Goal: Information Seeking & Learning: Find specific fact

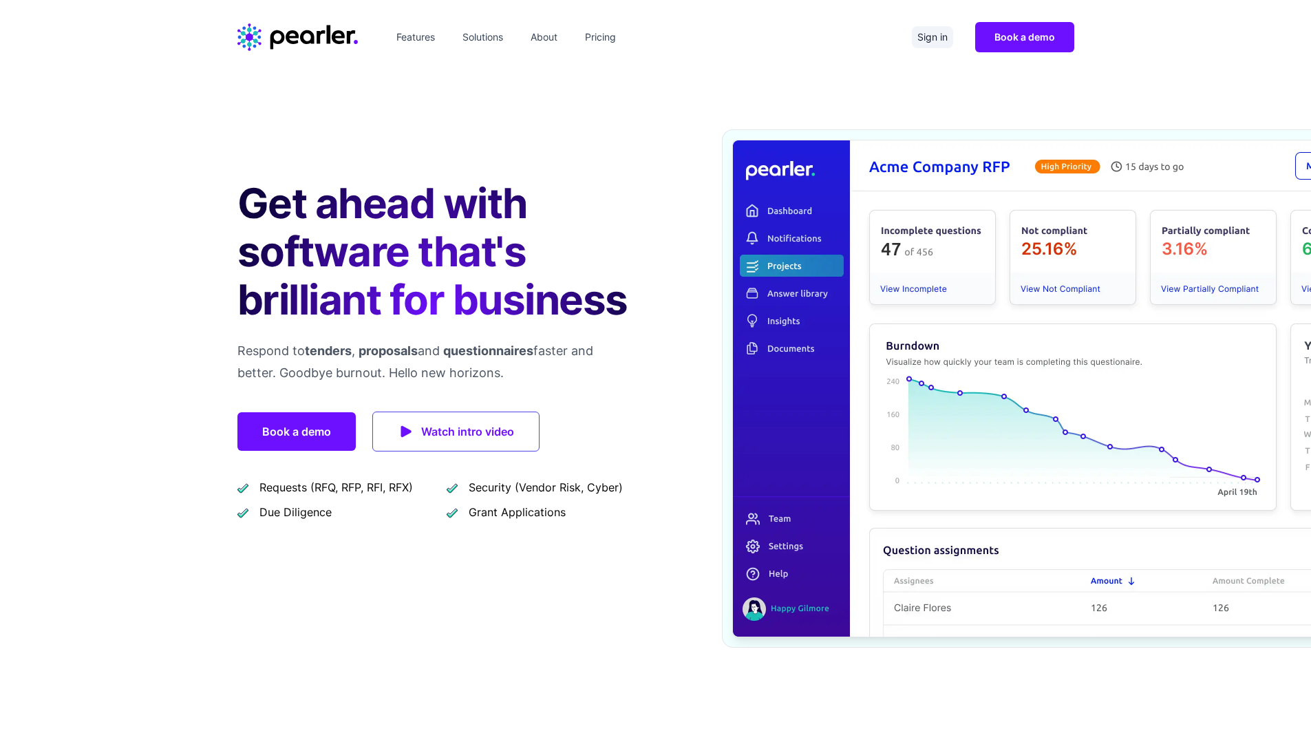
drag, startPoint x: 0, startPoint y: 0, endPoint x: 929, endPoint y: 45, distance: 930.1
click at [929, 45] on link "Sign in" at bounding box center [932, 37] width 41 height 22
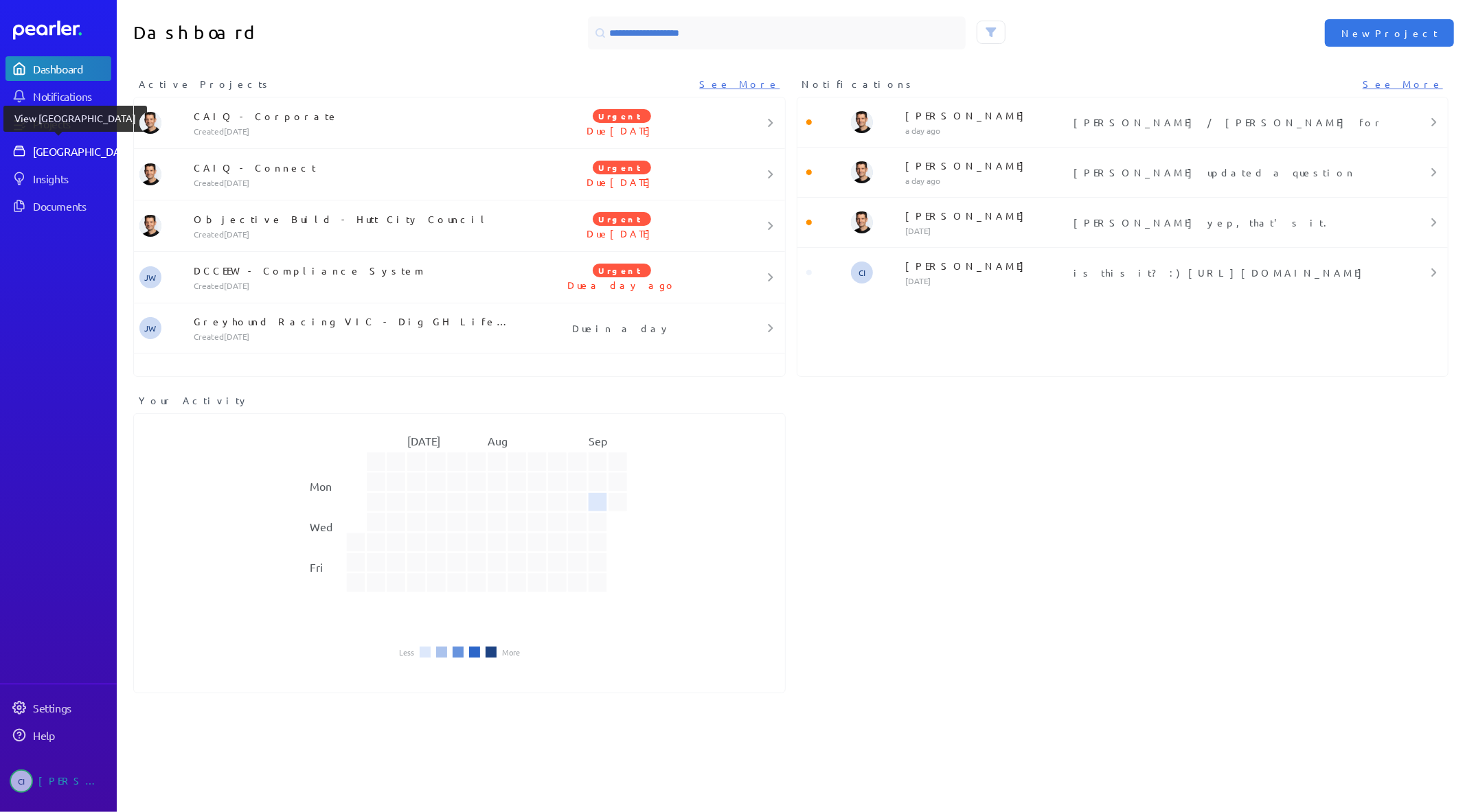
click at [62, 141] on link "[GEOGRAPHIC_DATA]" at bounding box center [59, 151] width 106 height 25
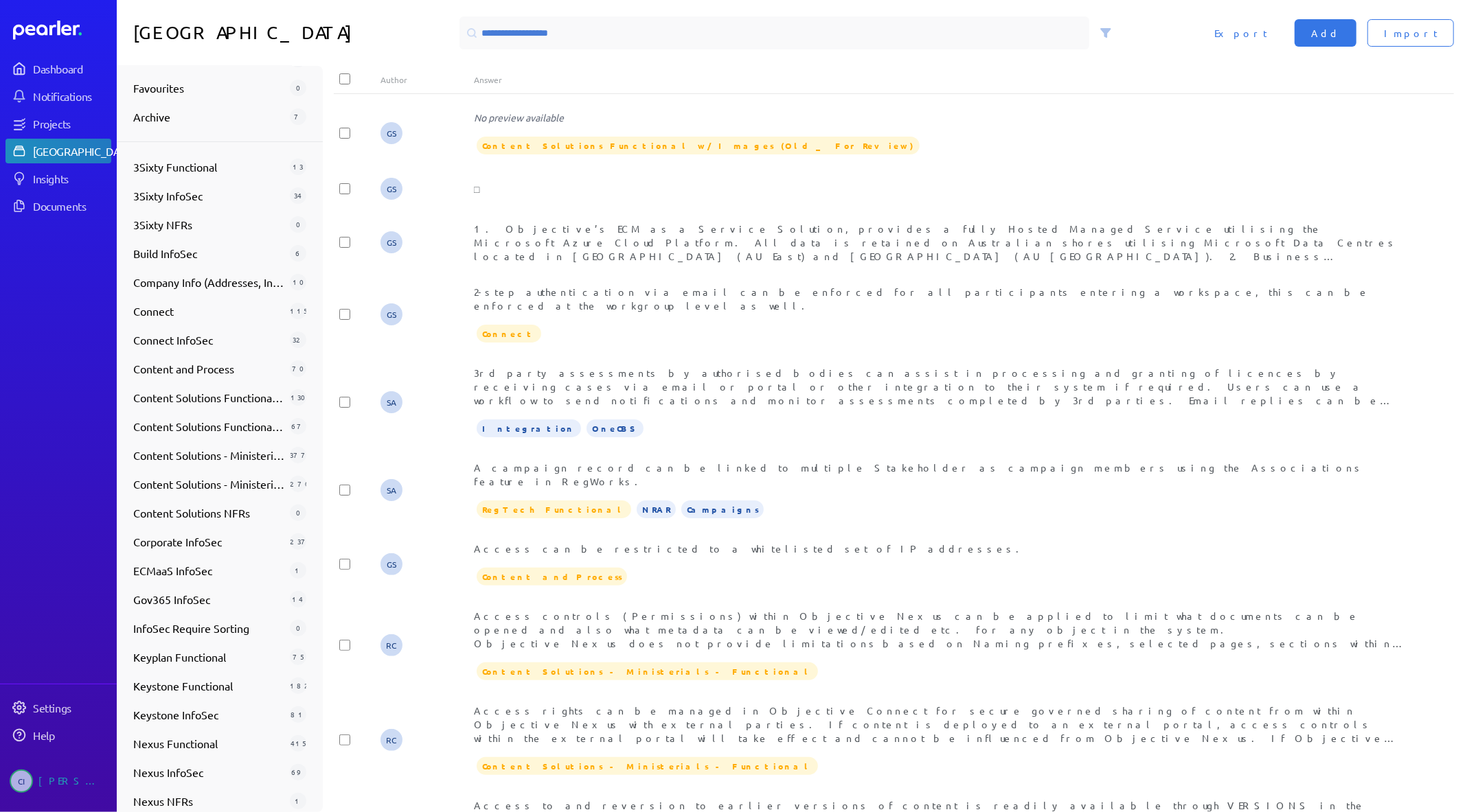
scroll to position [395, 0]
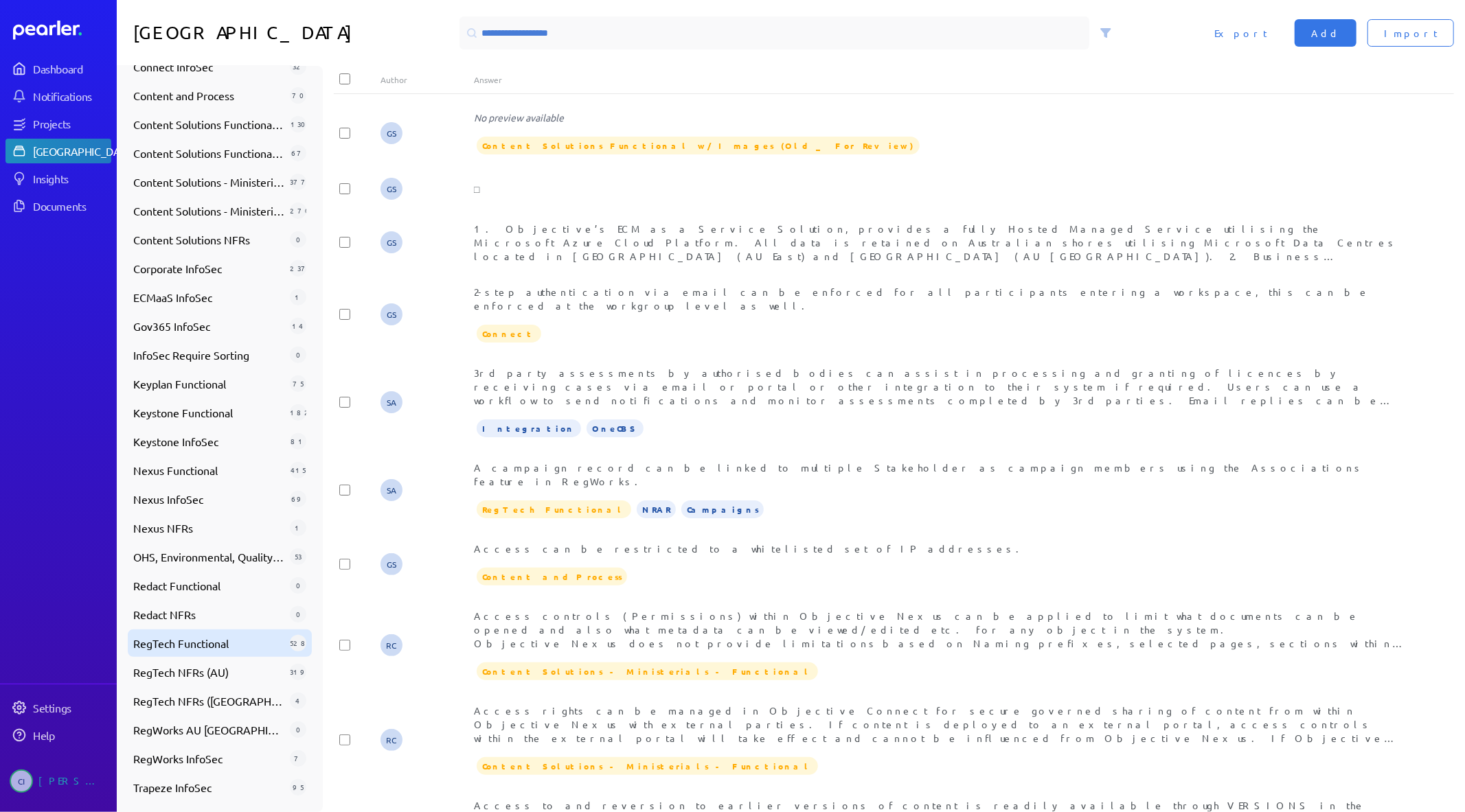
click at [189, 641] on span "RegTech Functional" at bounding box center [209, 643] width 151 height 17
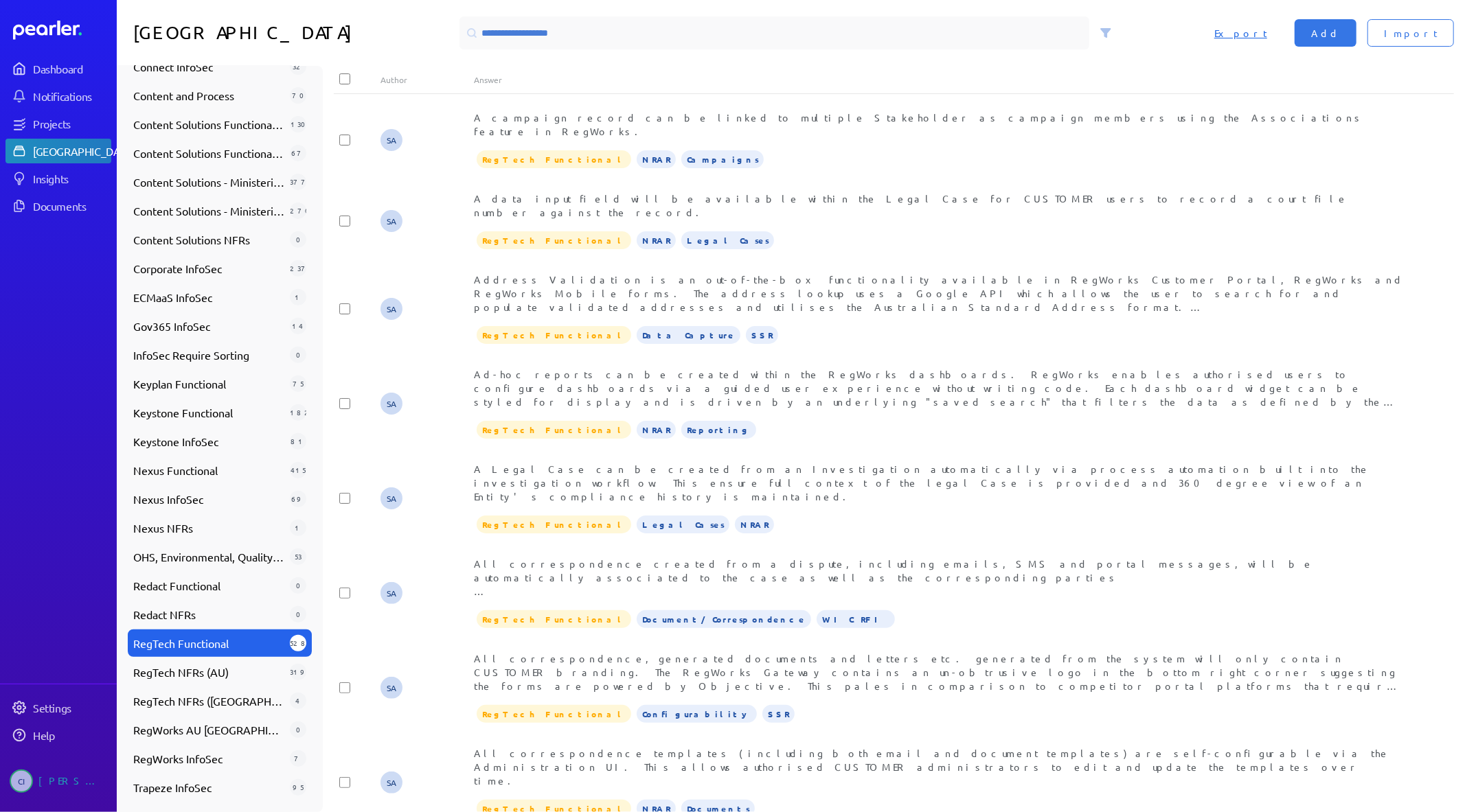
click at [1267, 33] on span "Export" at bounding box center [1240, 33] width 53 height 14
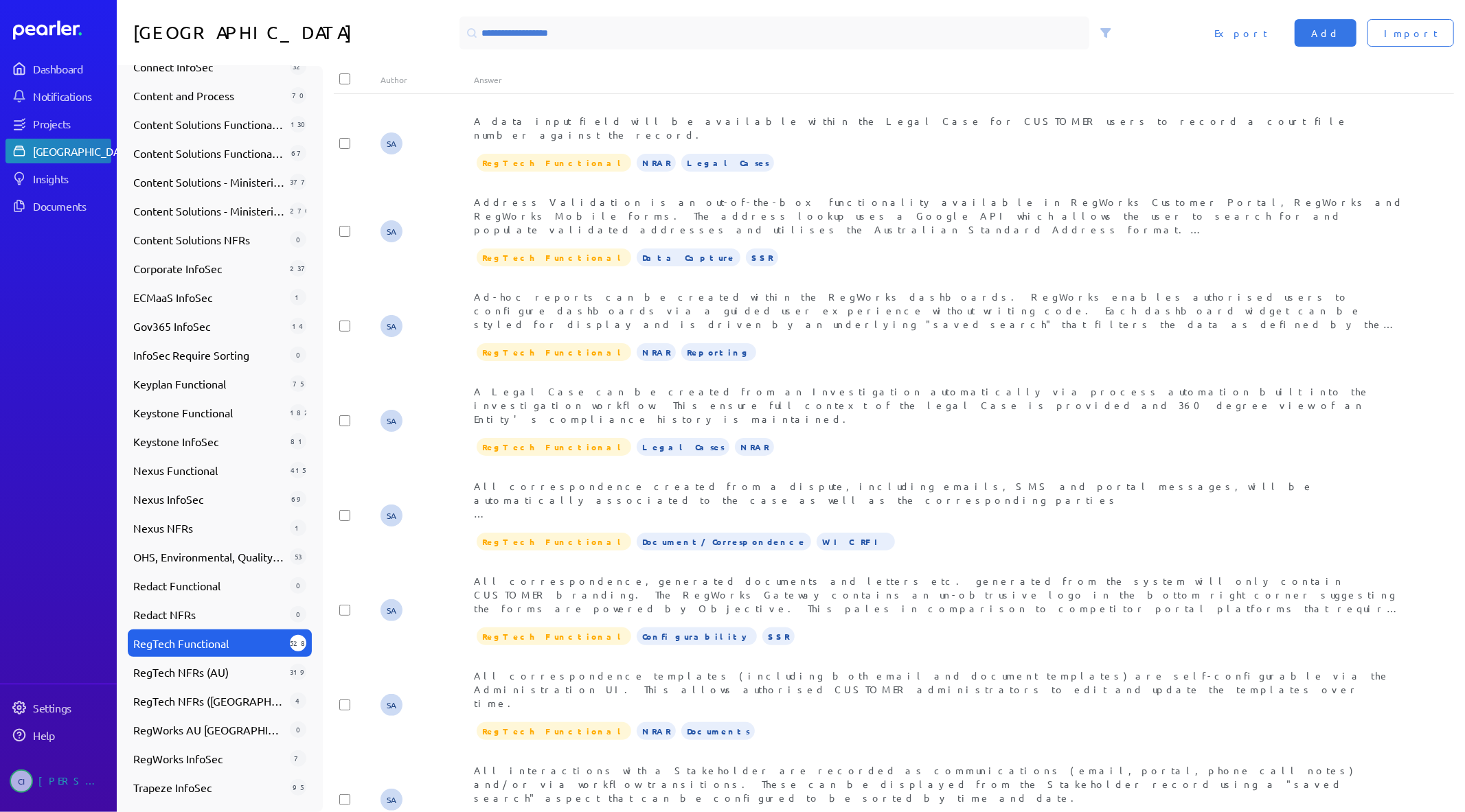
scroll to position [0, 0]
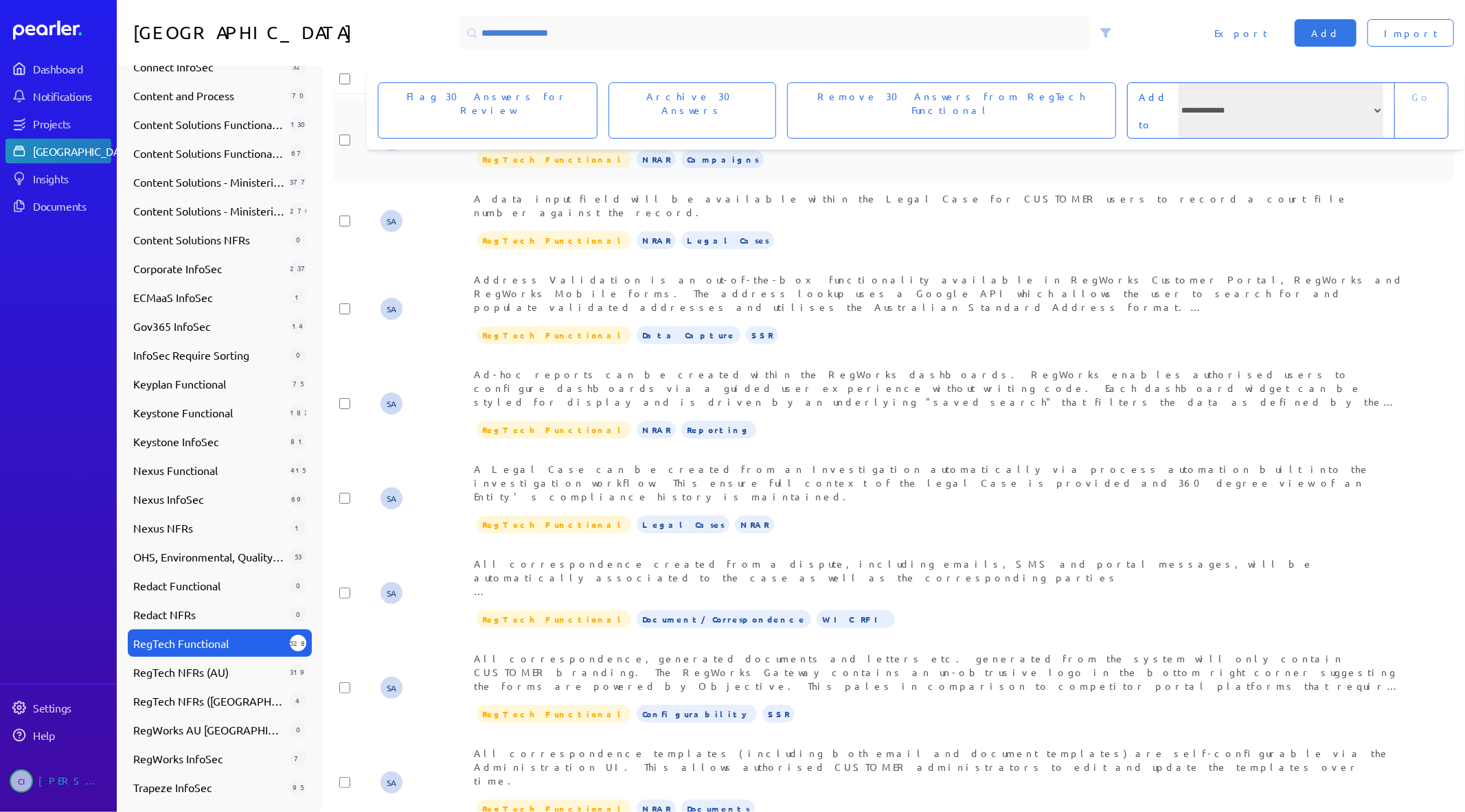
click at [1371, 129] on div "A campaign record can be linked to multiple Stakeholder as campaign members usi…" at bounding box center [940, 140] width 933 height 59
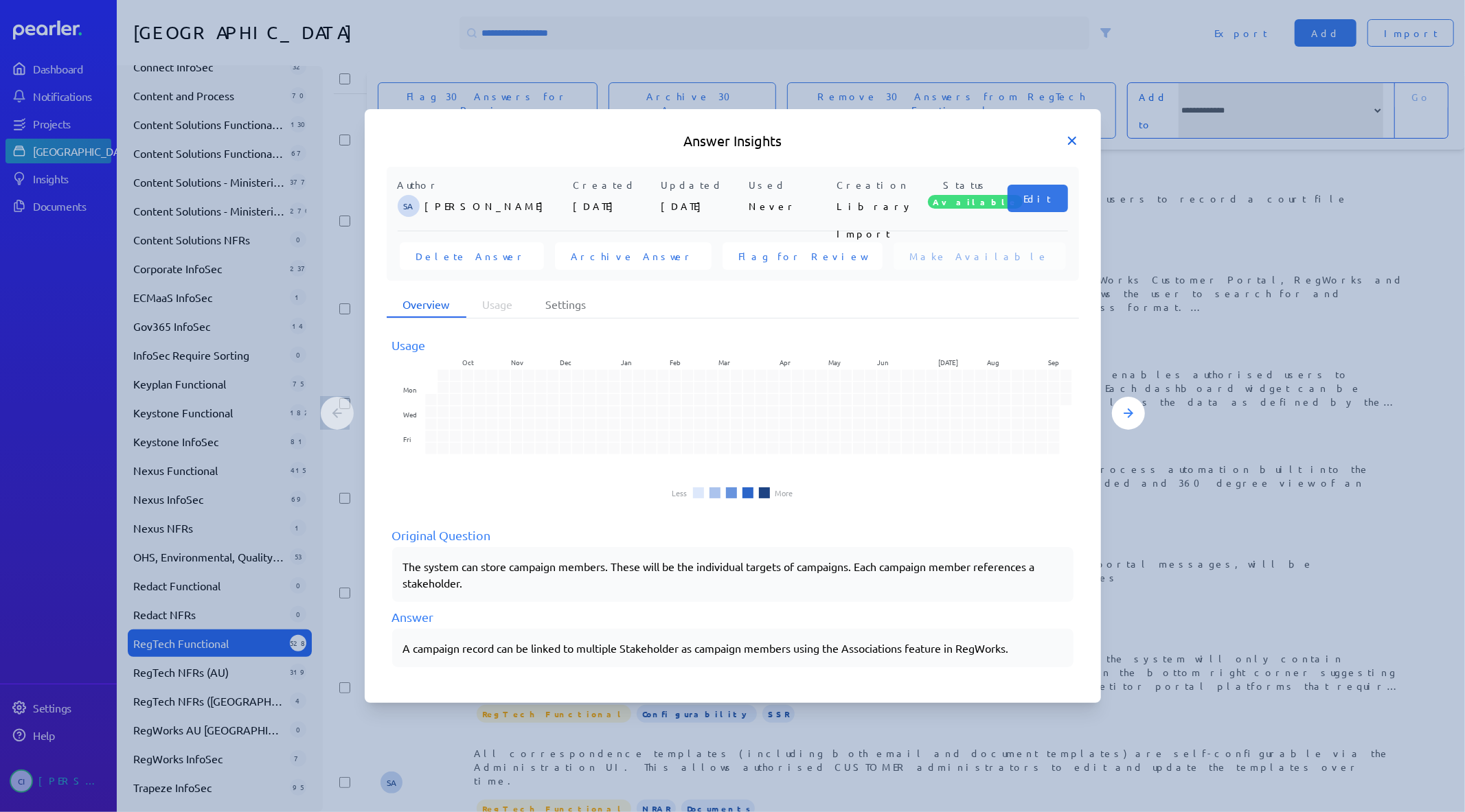
click at [1067, 141] on icon at bounding box center [1072, 141] width 14 height 14
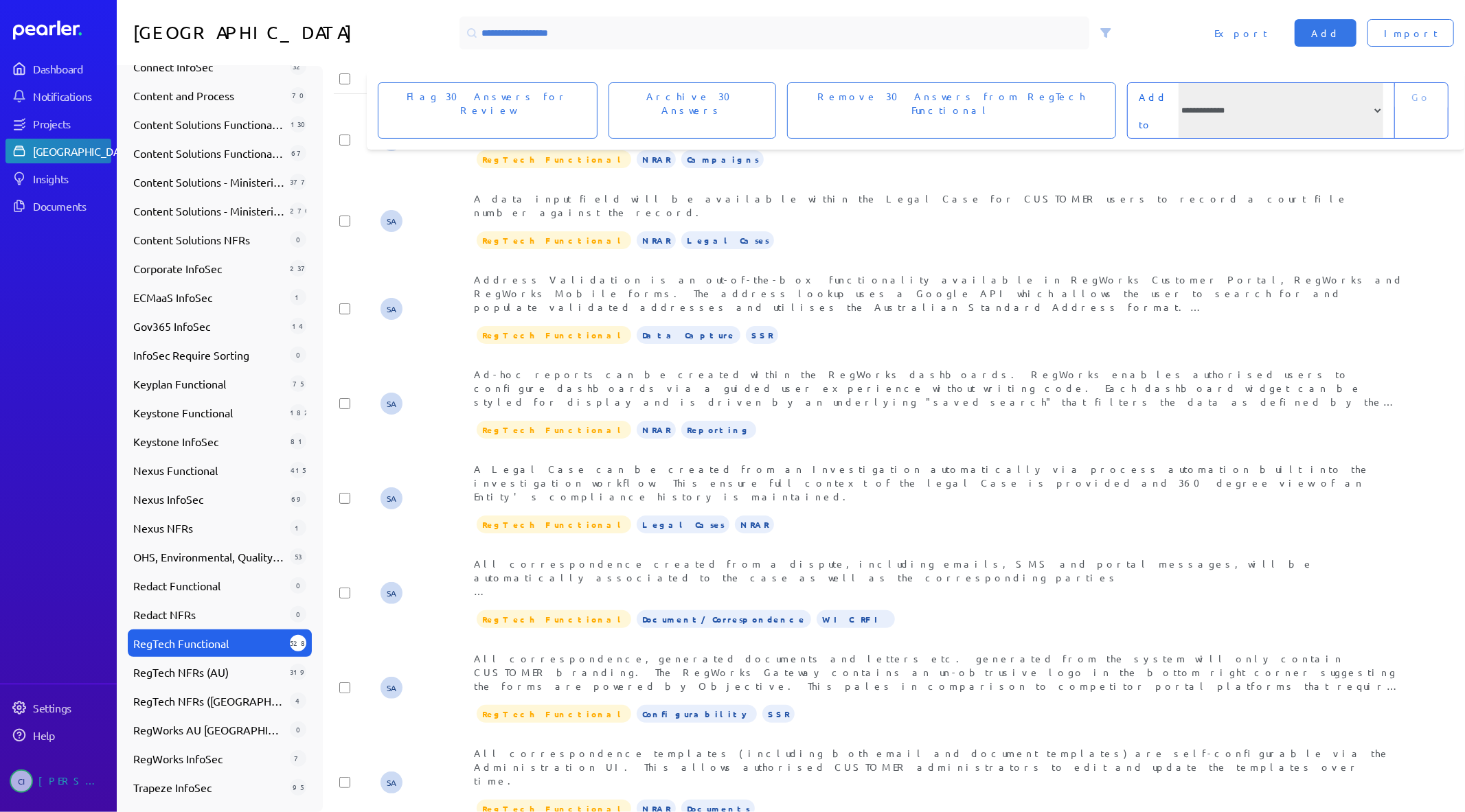
click at [50, 148] on div "[GEOGRAPHIC_DATA]" at bounding box center [84, 152] width 103 height 14
drag, startPoint x: 50, startPoint y: 148, endPoint x: 434, endPoint y: 49, distance: 396.6
click at [434, 49] on h1 "[GEOGRAPHIC_DATA]" at bounding box center [293, 33] width 320 height 33
click at [265, 642] on span "RegTech Functional" at bounding box center [209, 643] width 151 height 17
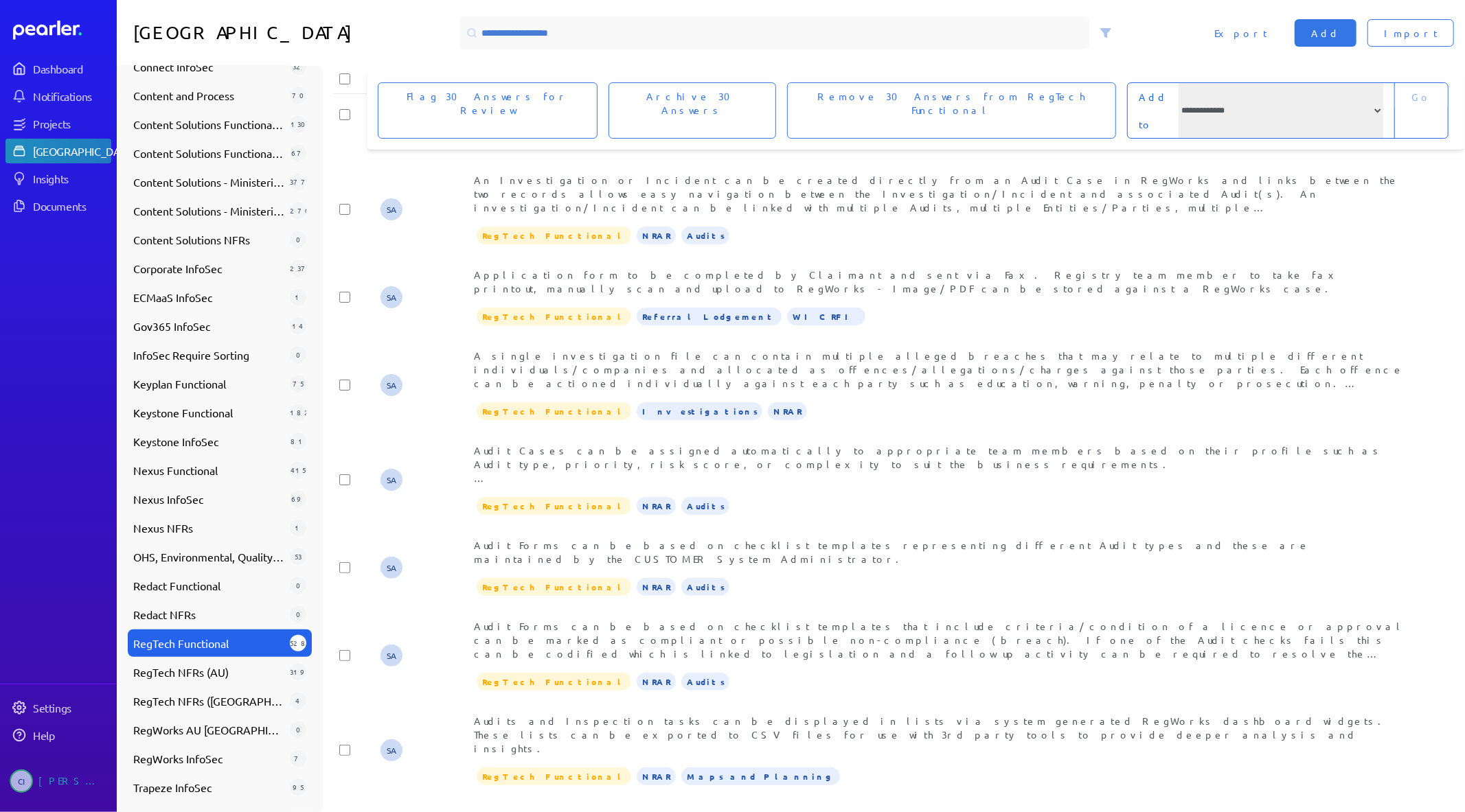
scroll to position [1908, 0]
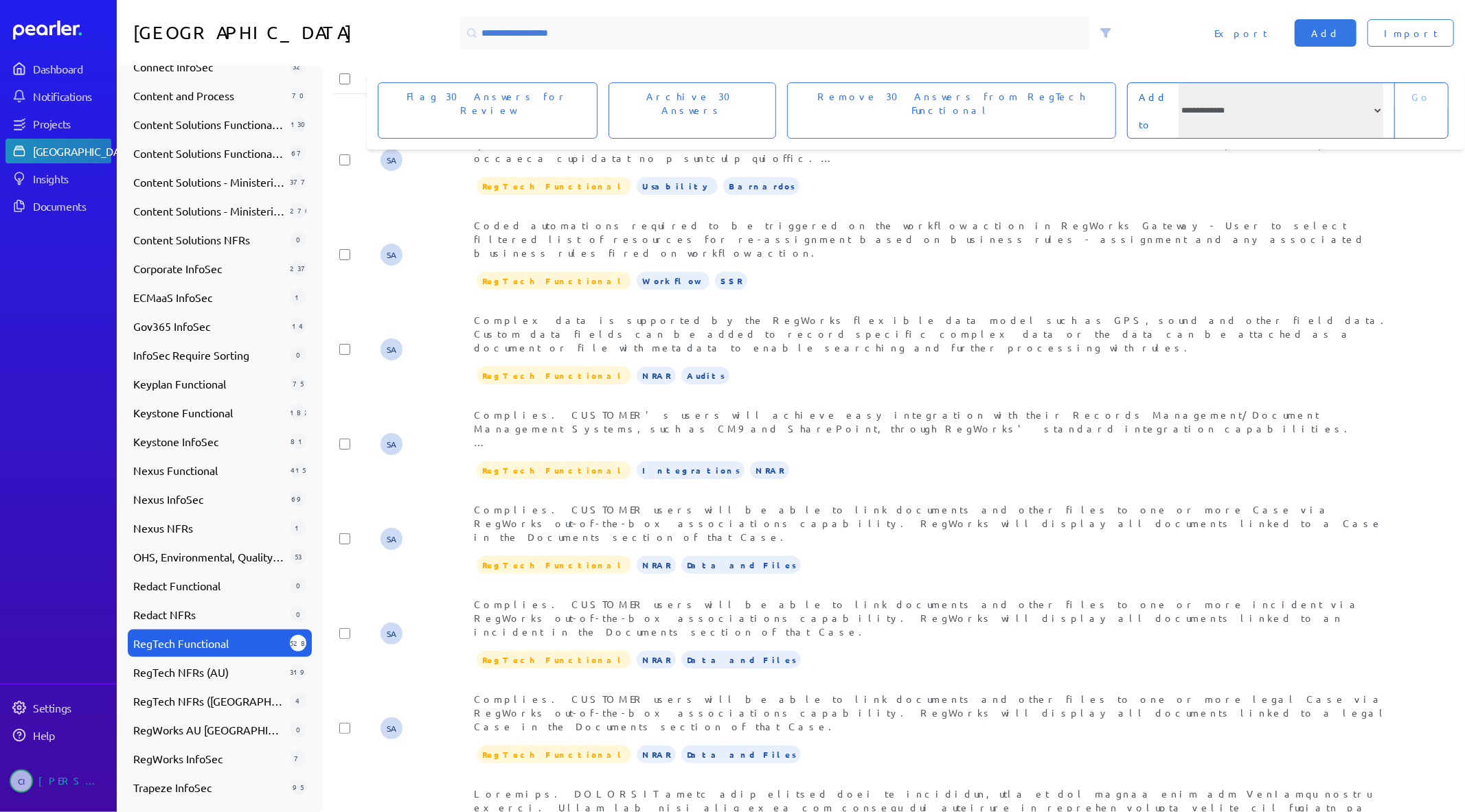
scroll to position [4461, 0]
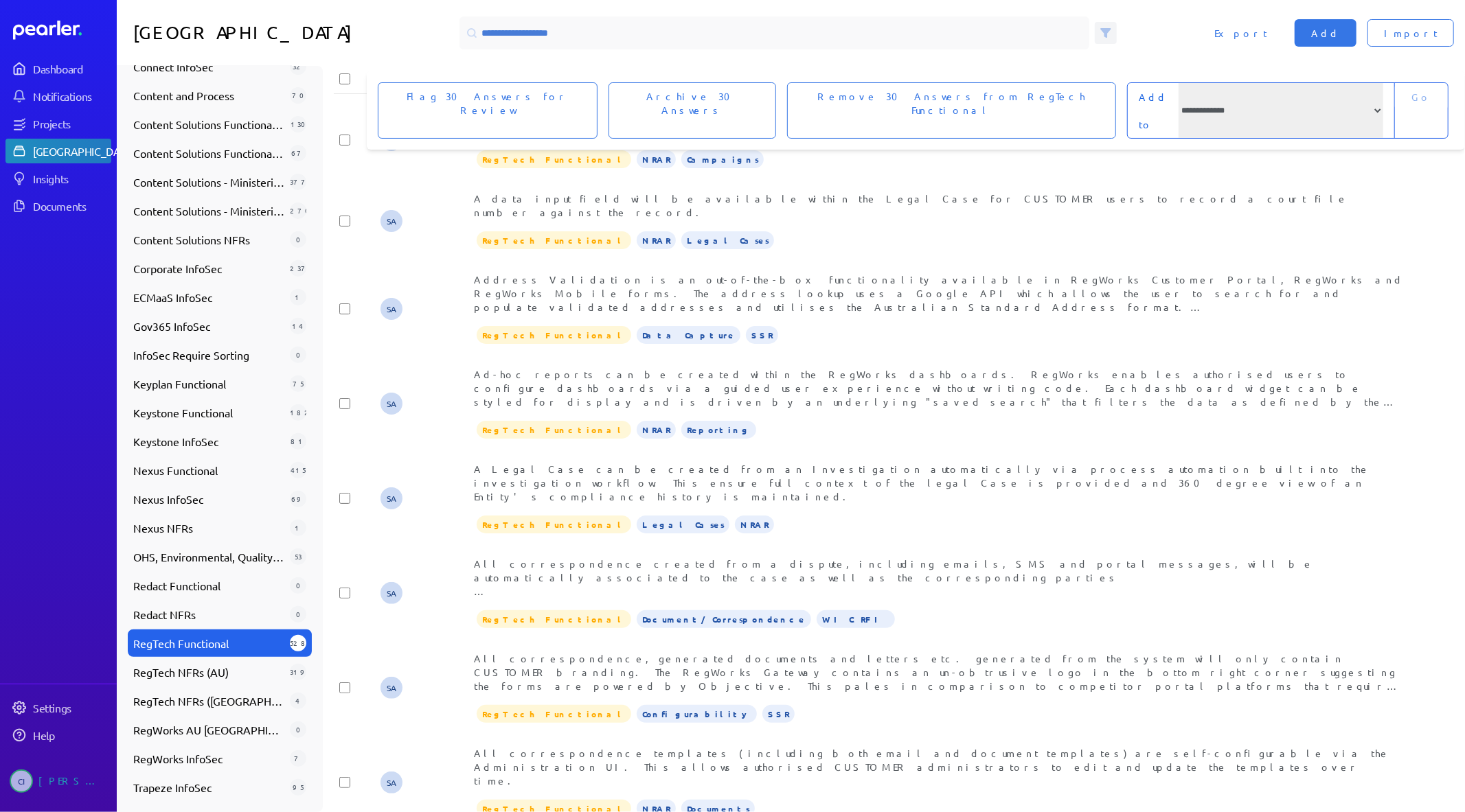
click at [1109, 32] on icon at bounding box center [1106, 33] width 9 height 8
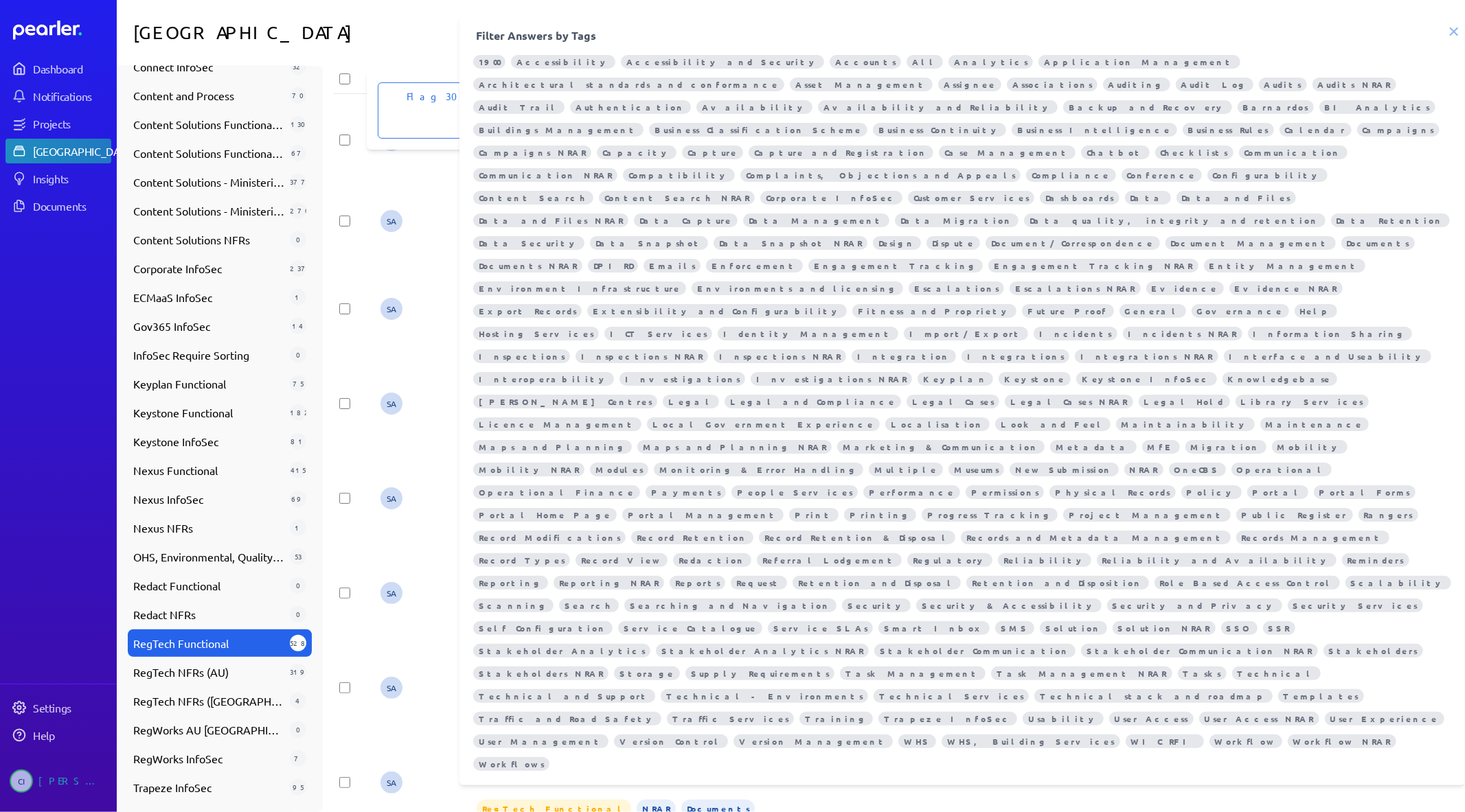
click at [1065, 21] on div "Filter Answers by Tags 1900 Accessibility Accessibility and Security Accounts A…" at bounding box center [961, 401] width 1005 height 769
click at [1457, 32] on icon at bounding box center [1454, 32] width 14 height 14
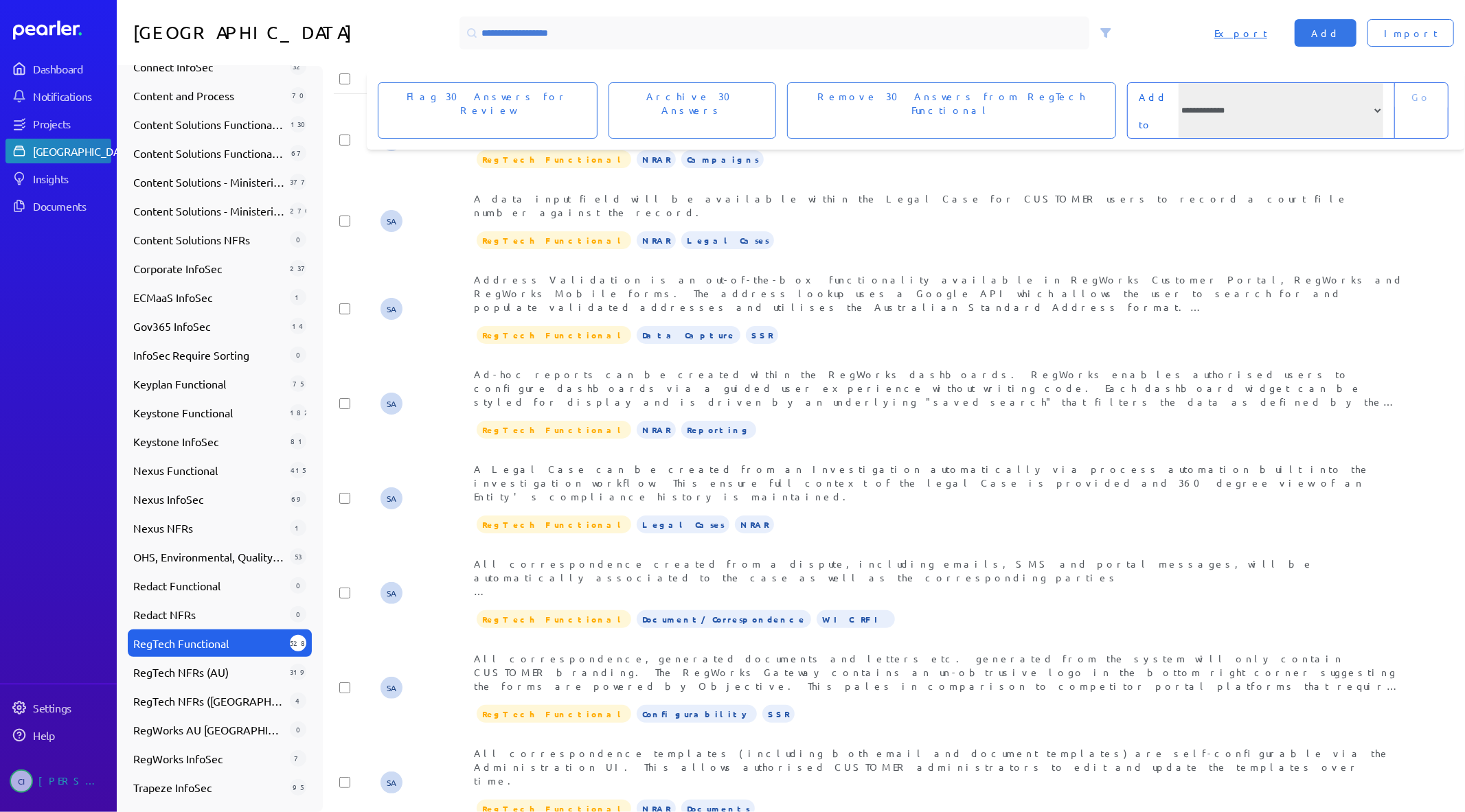
click at [1267, 28] on span "Export" at bounding box center [1240, 33] width 53 height 14
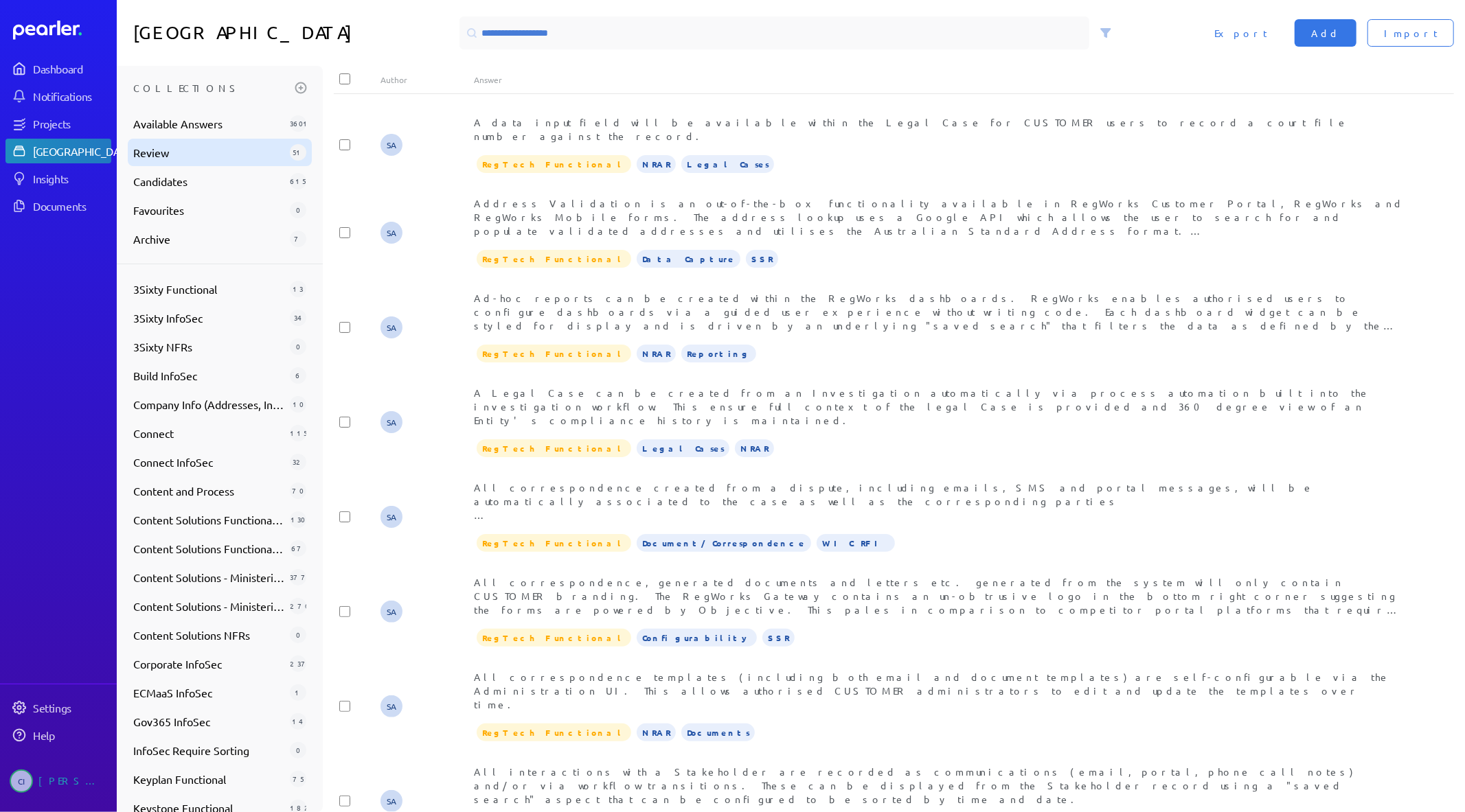
click at [181, 150] on span "Review" at bounding box center [209, 153] width 151 height 17
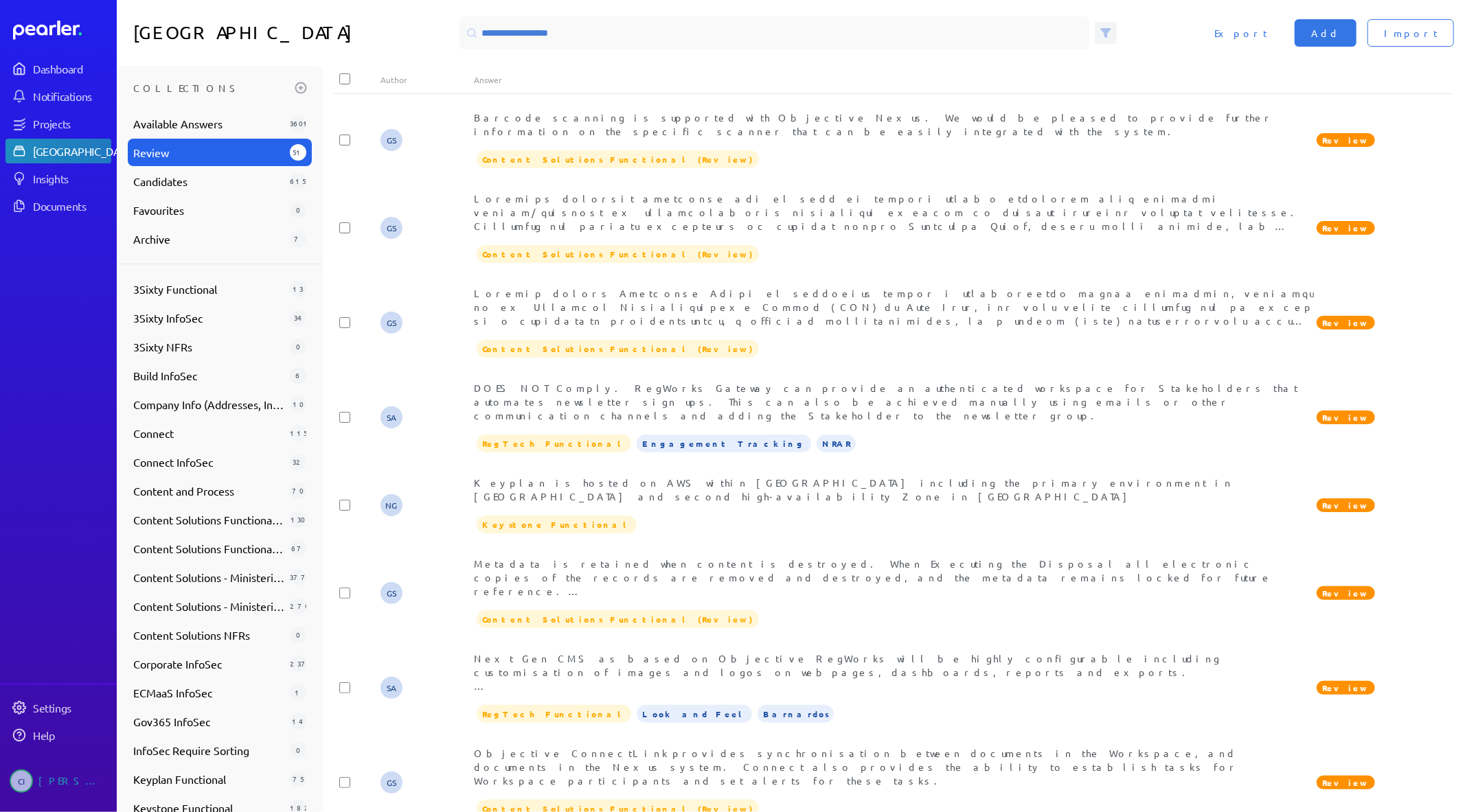
click at [1108, 33] on icon at bounding box center [1105, 33] width 11 height 11
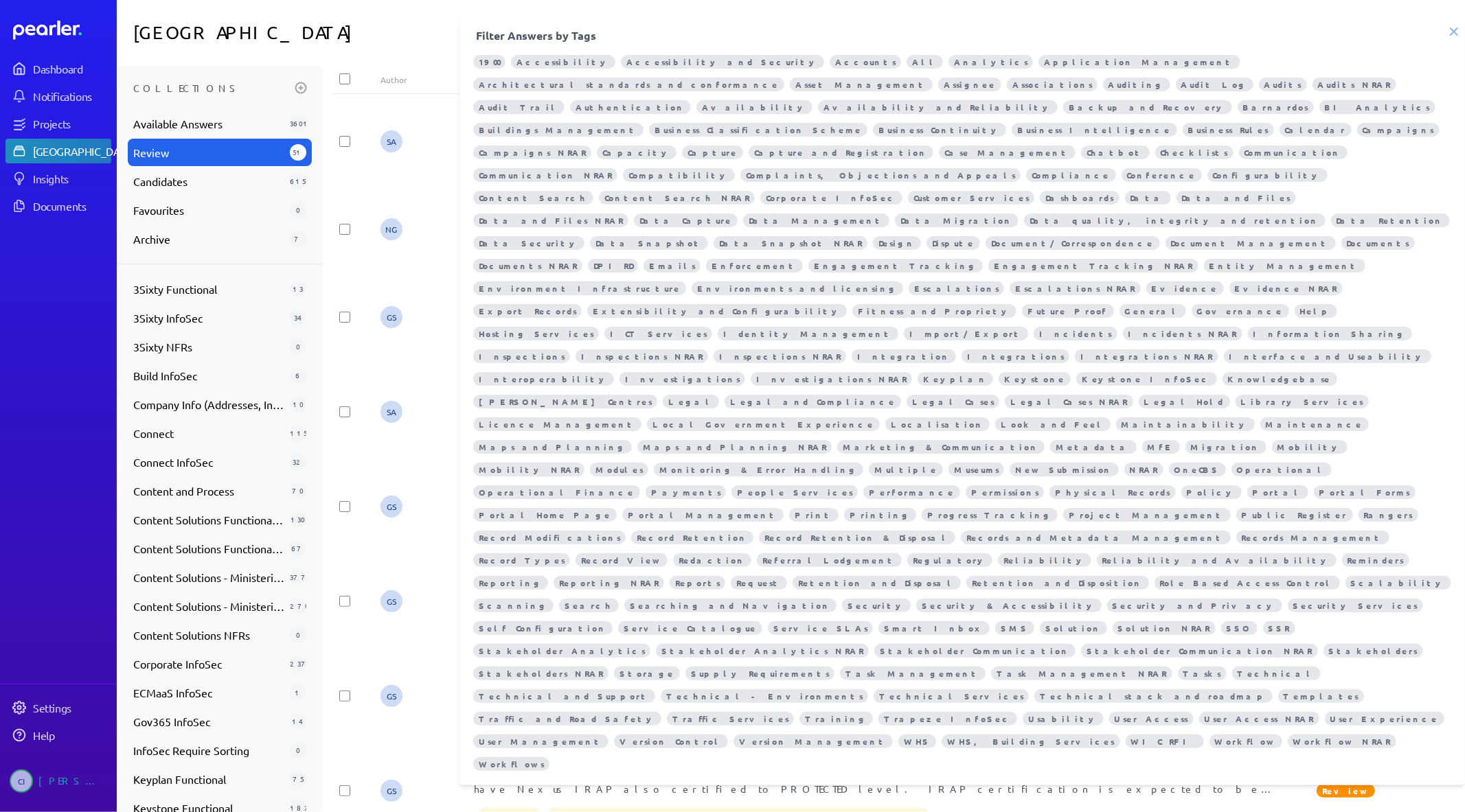
scroll to position [305, 0]
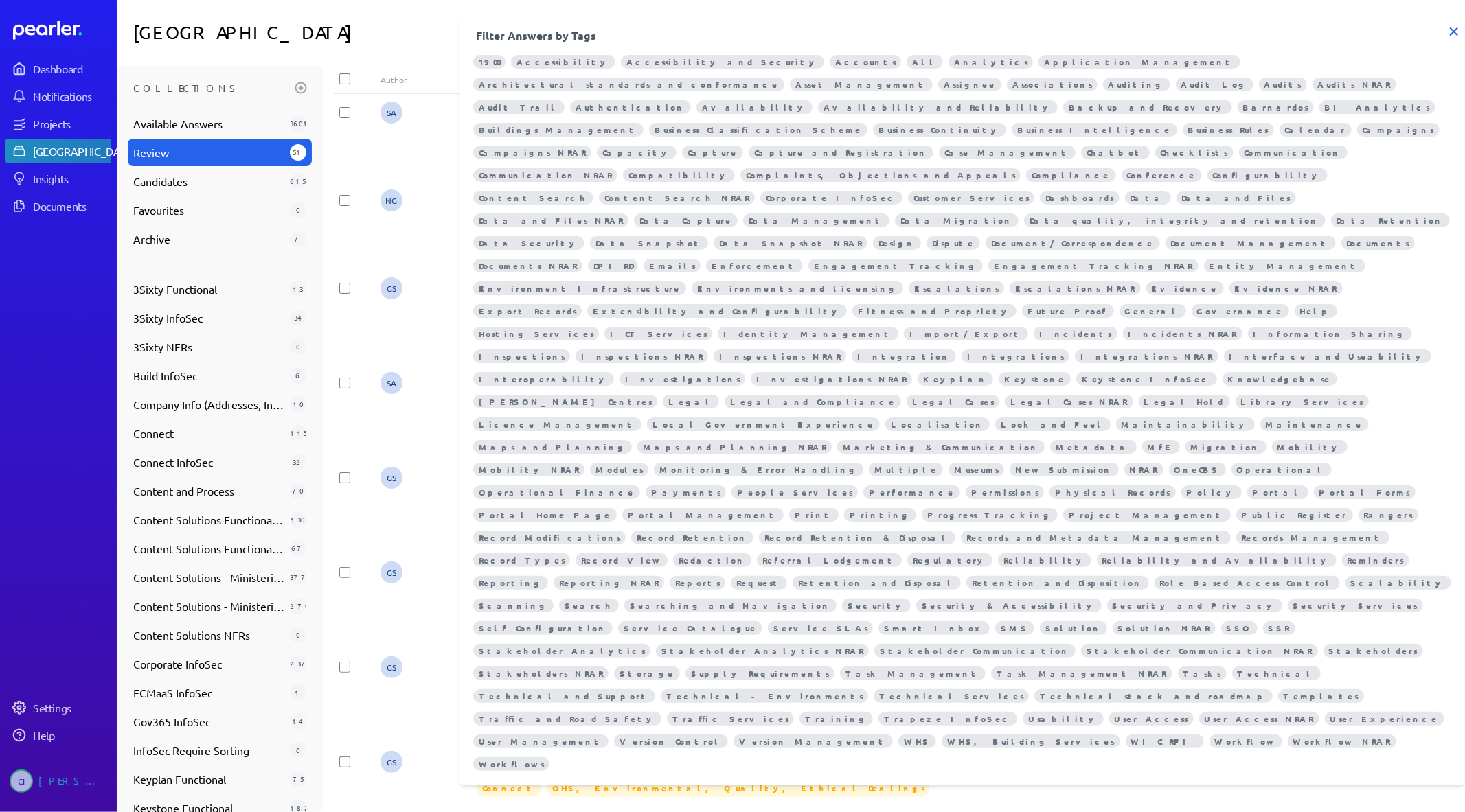
click at [1448, 32] on icon at bounding box center [1454, 32] width 14 height 14
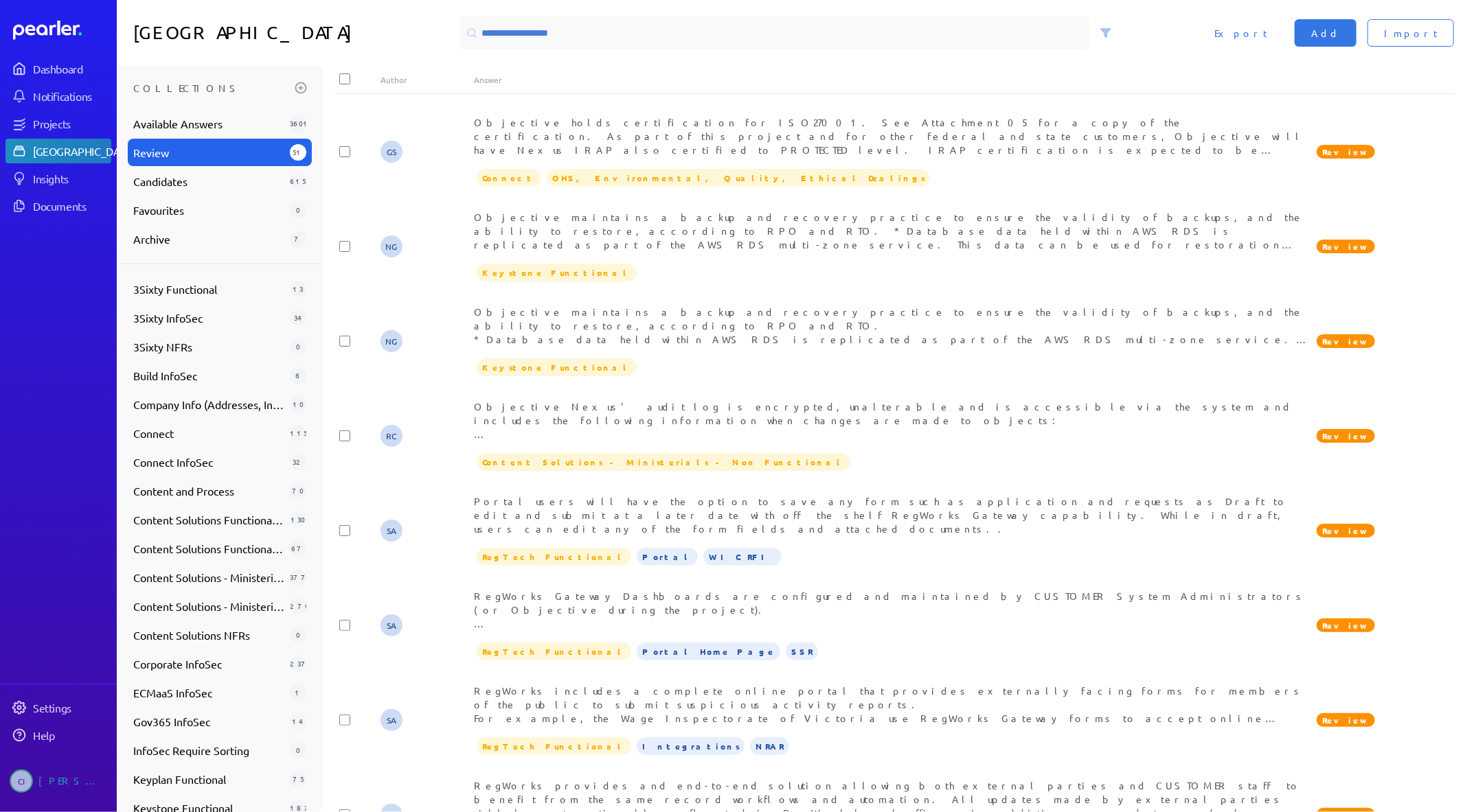
scroll to position [1911, 0]
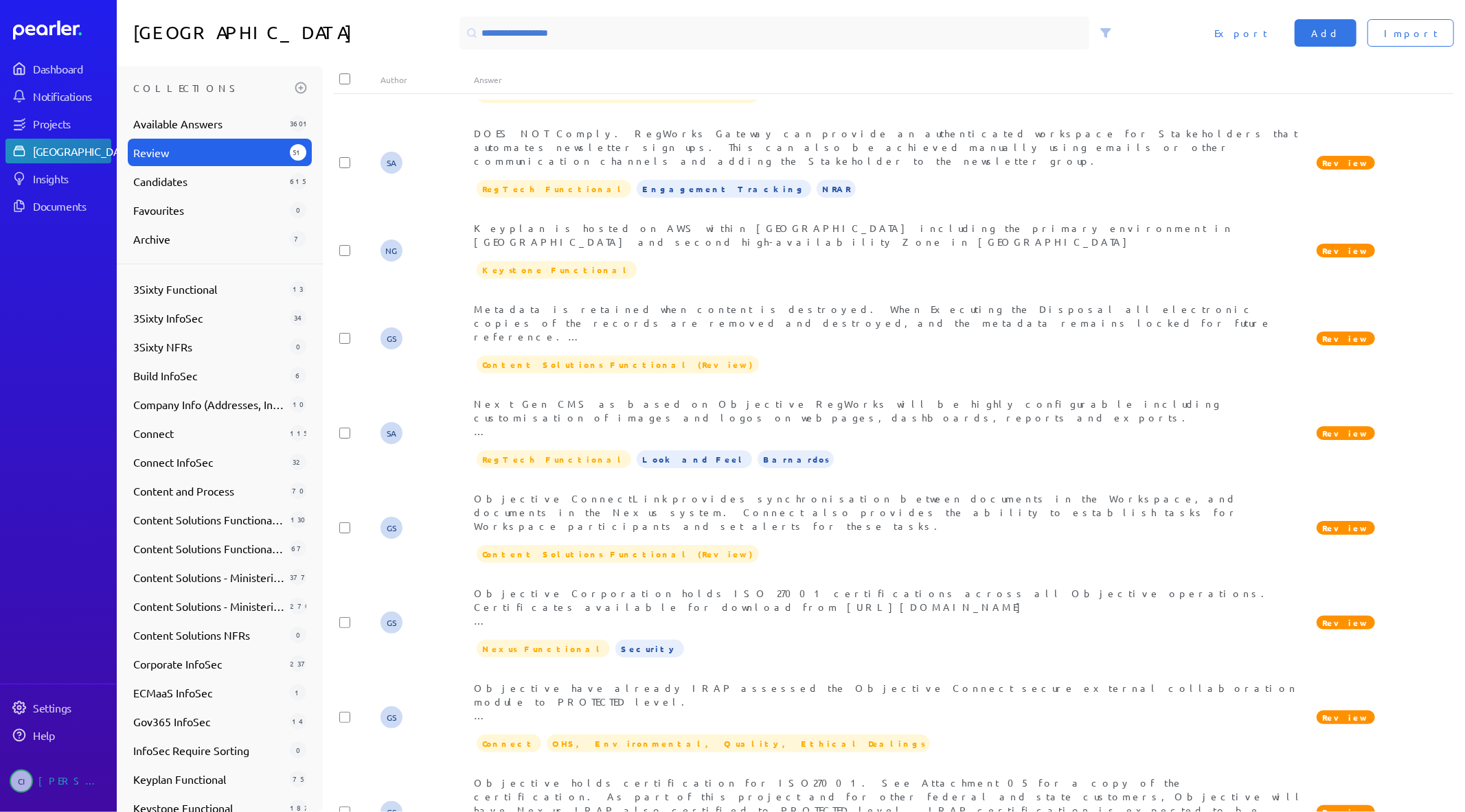
scroll to position [0, 0]
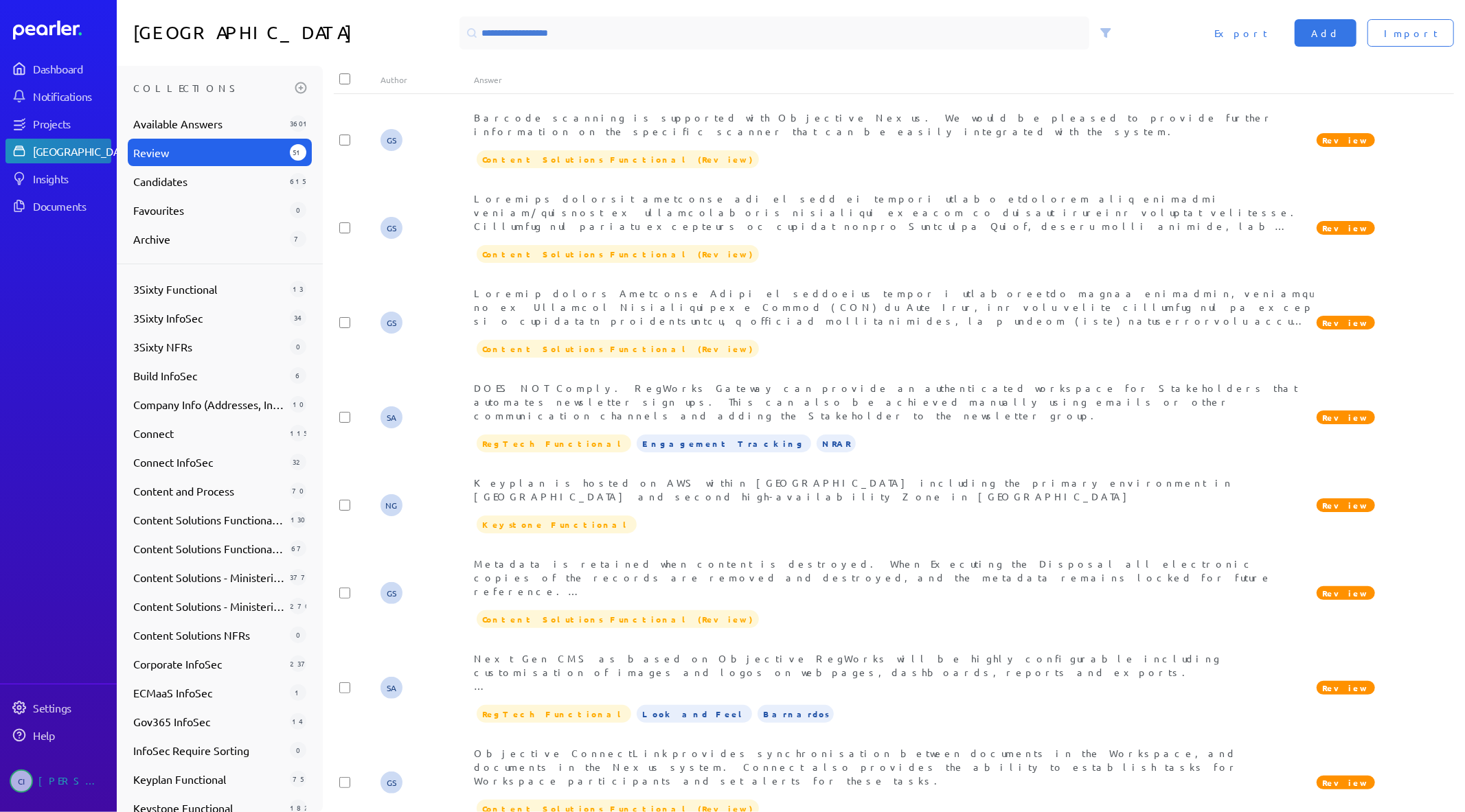
click at [393, 81] on div "Author" at bounding box center [427, 79] width 94 height 11
click at [392, 74] on div "Author" at bounding box center [427, 79] width 94 height 11
click at [391, 79] on div "Author" at bounding box center [427, 79] width 94 height 11
click at [1106, 29] on icon at bounding box center [1106, 33] width 9 height 8
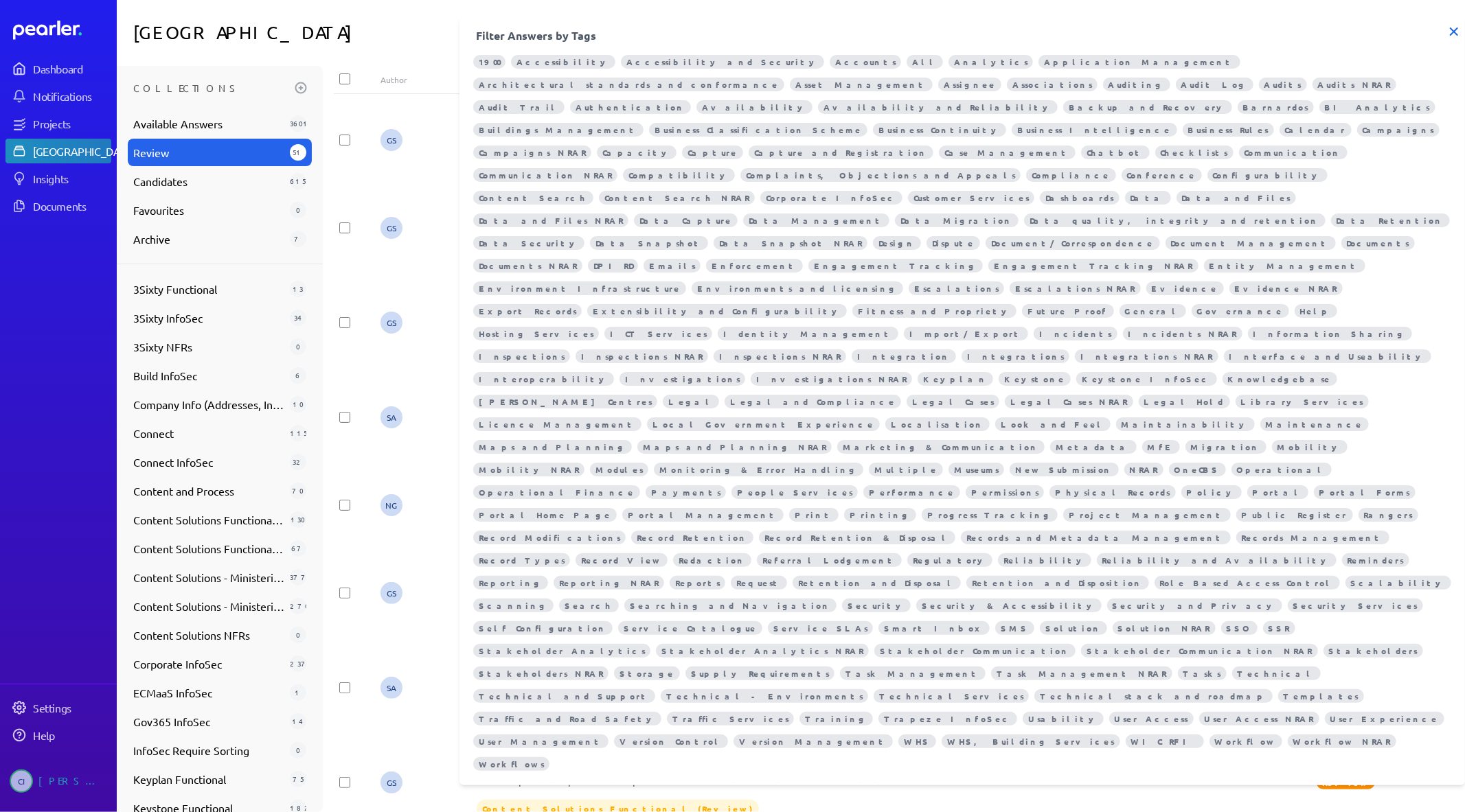
click at [1457, 30] on icon at bounding box center [1454, 32] width 14 height 14
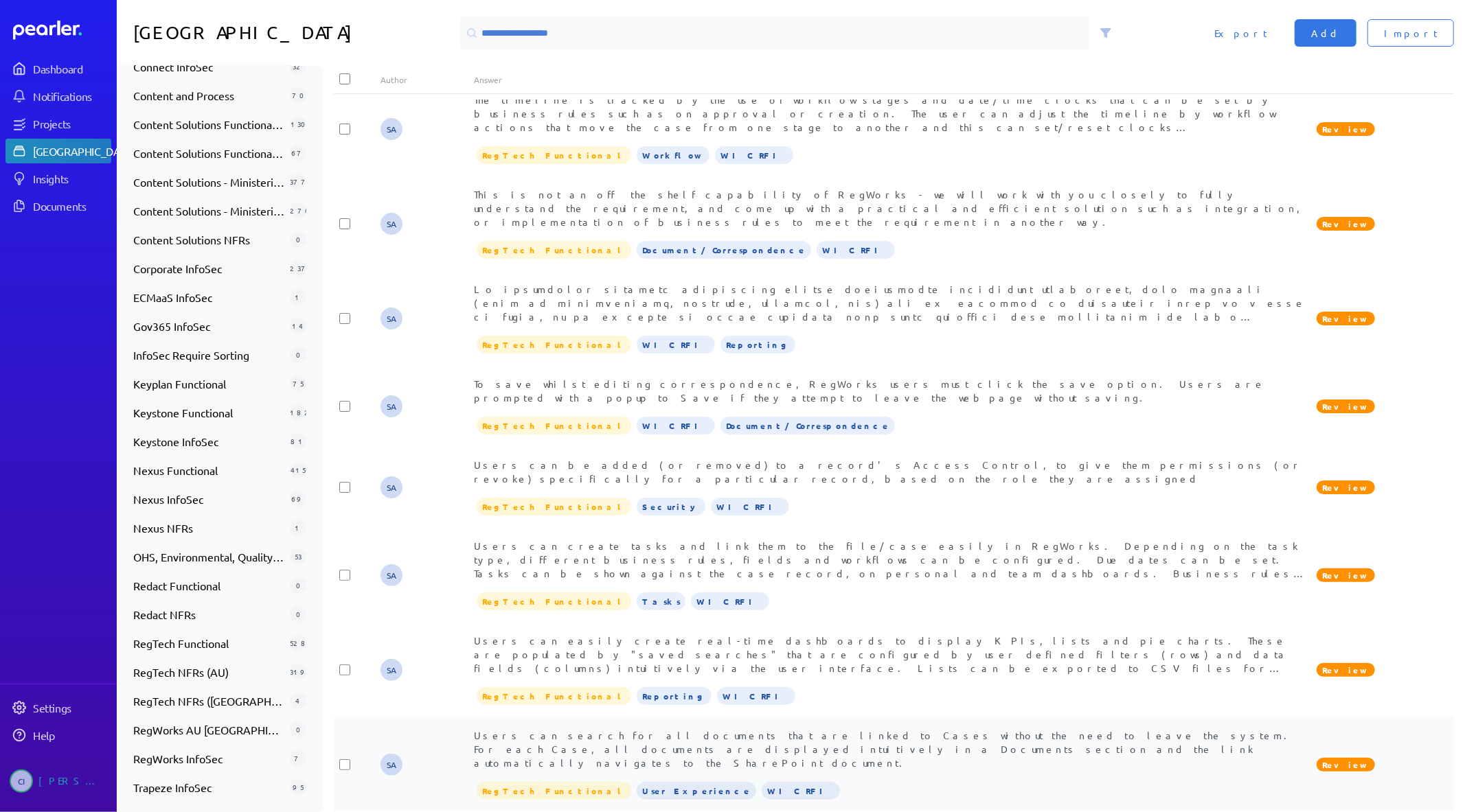
scroll to position [3763, 0]
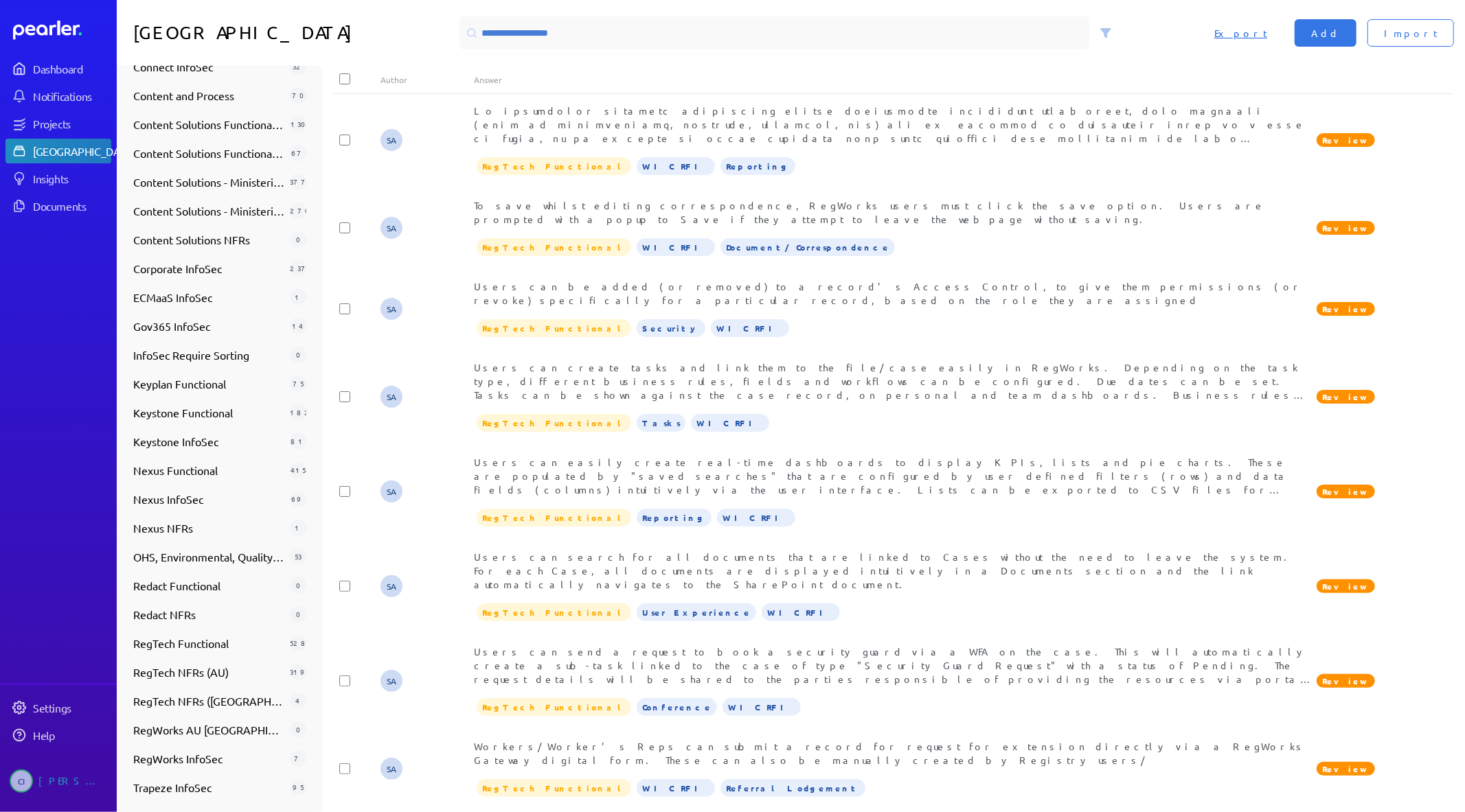
click at [1267, 31] on span "Export" at bounding box center [1240, 33] width 53 height 14
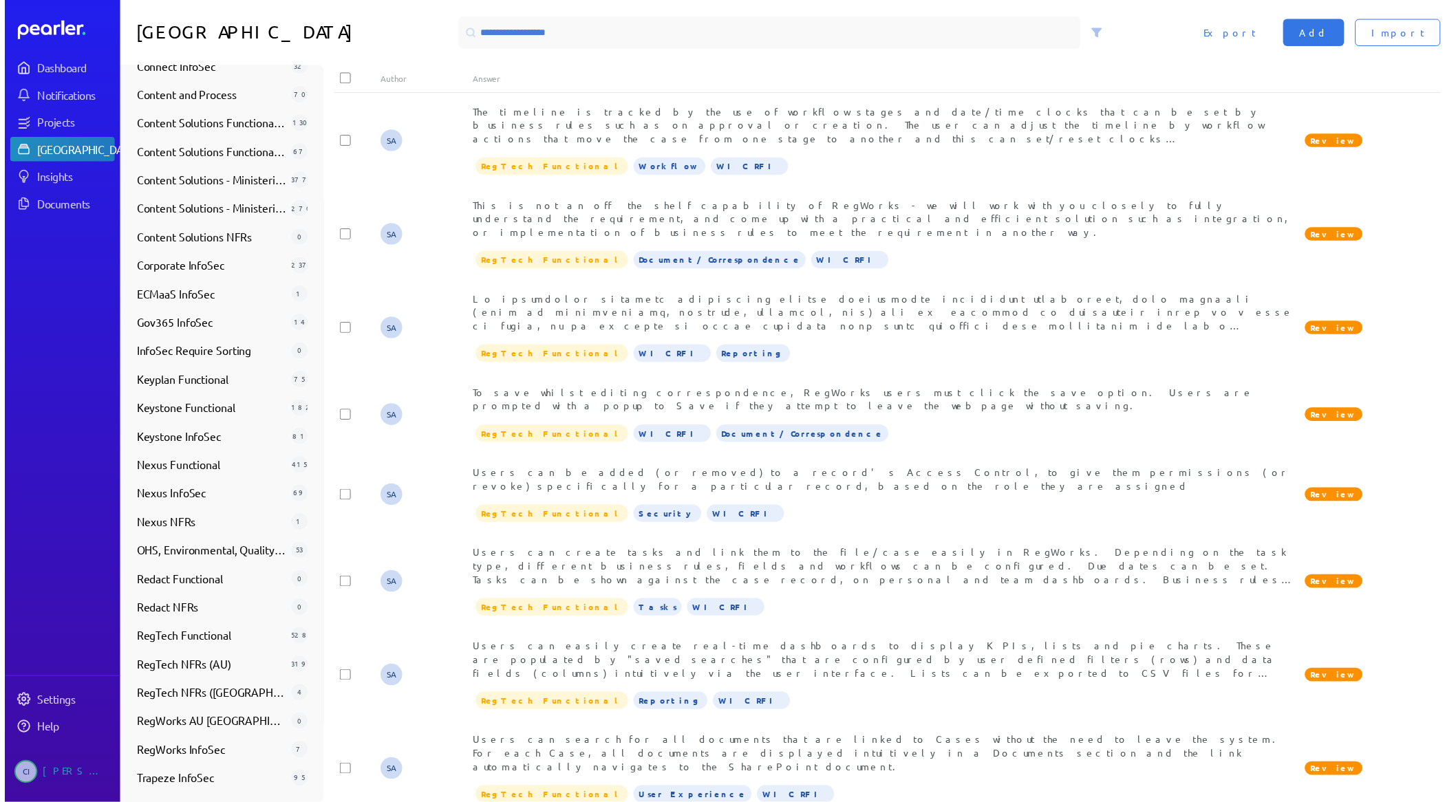
scroll to position [3466, 0]
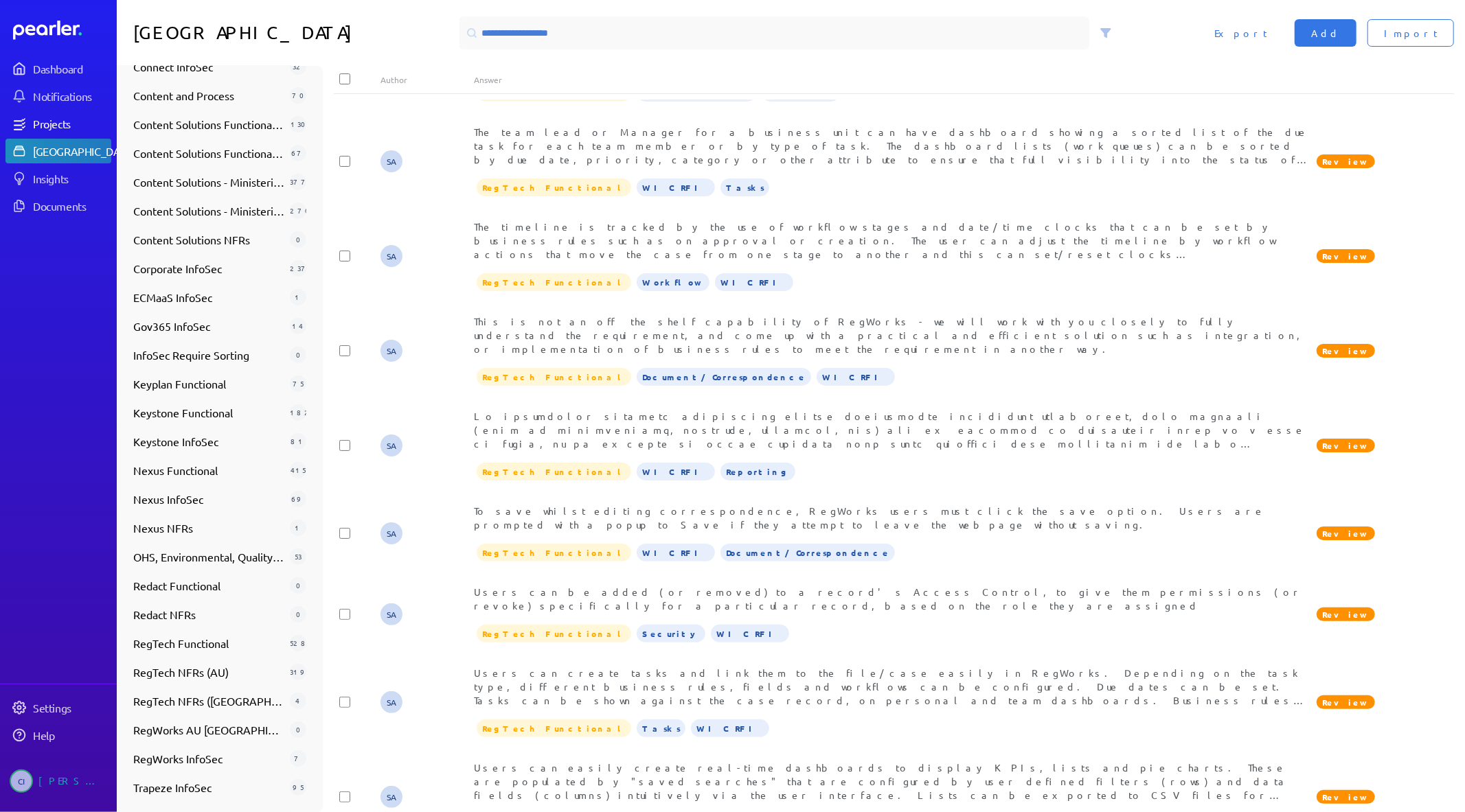
click at [58, 117] on div "Projects" at bounding box center [71, 124] width 77 height 14
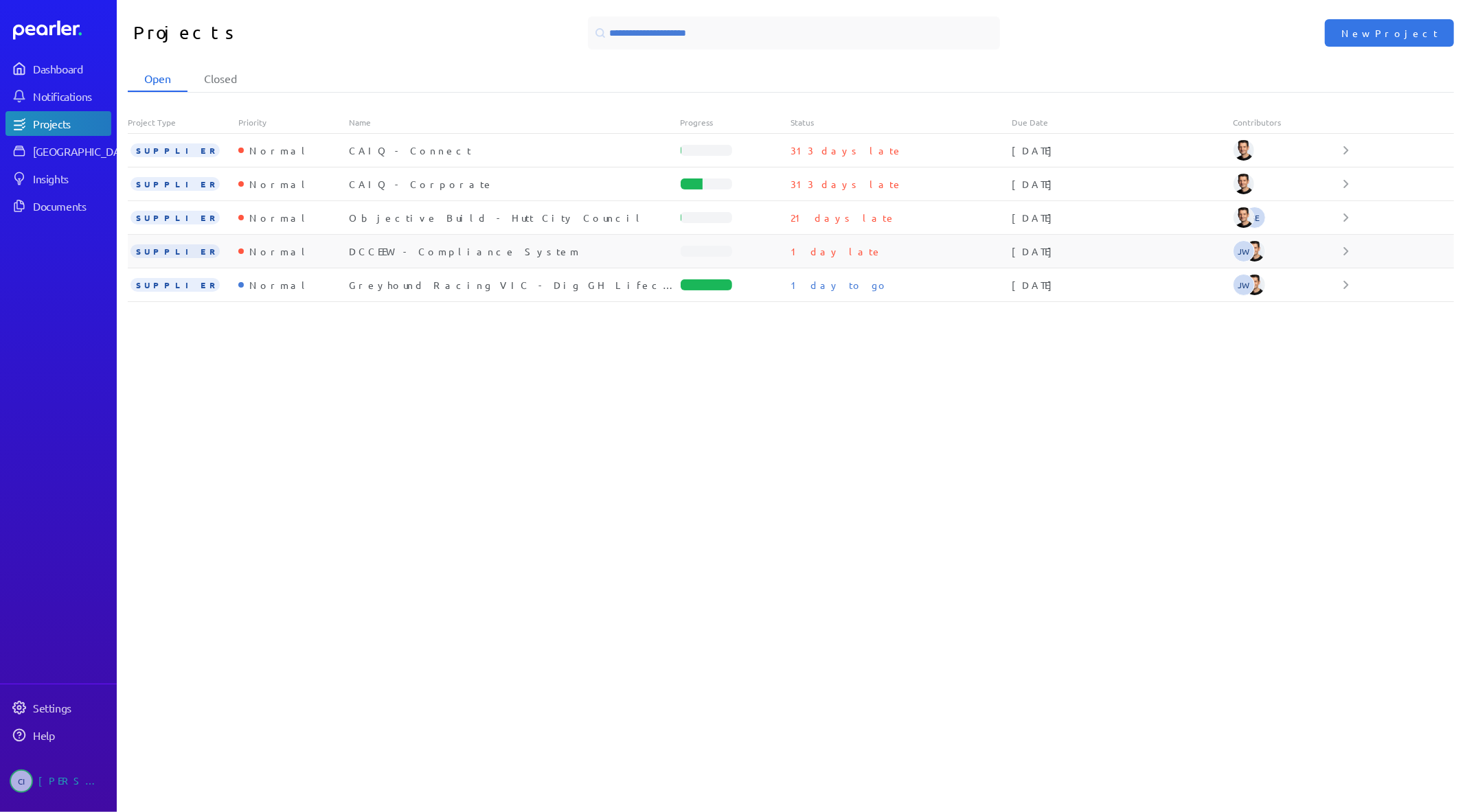
click at [433, 251] on div "DCCEEW - Compliance System" at bounding box center [515, 251] width 331 height 14
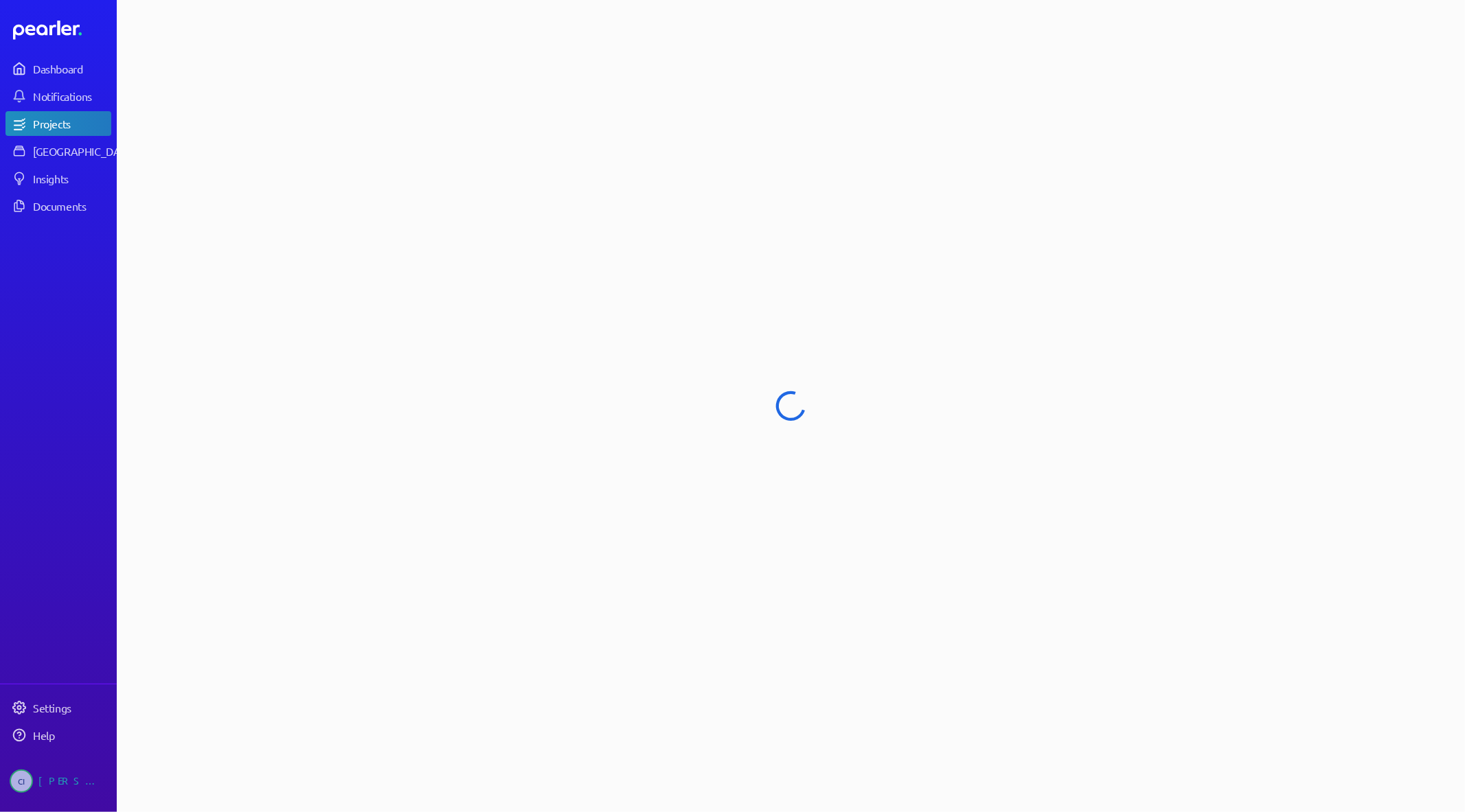
select select "**********"
select select "******"
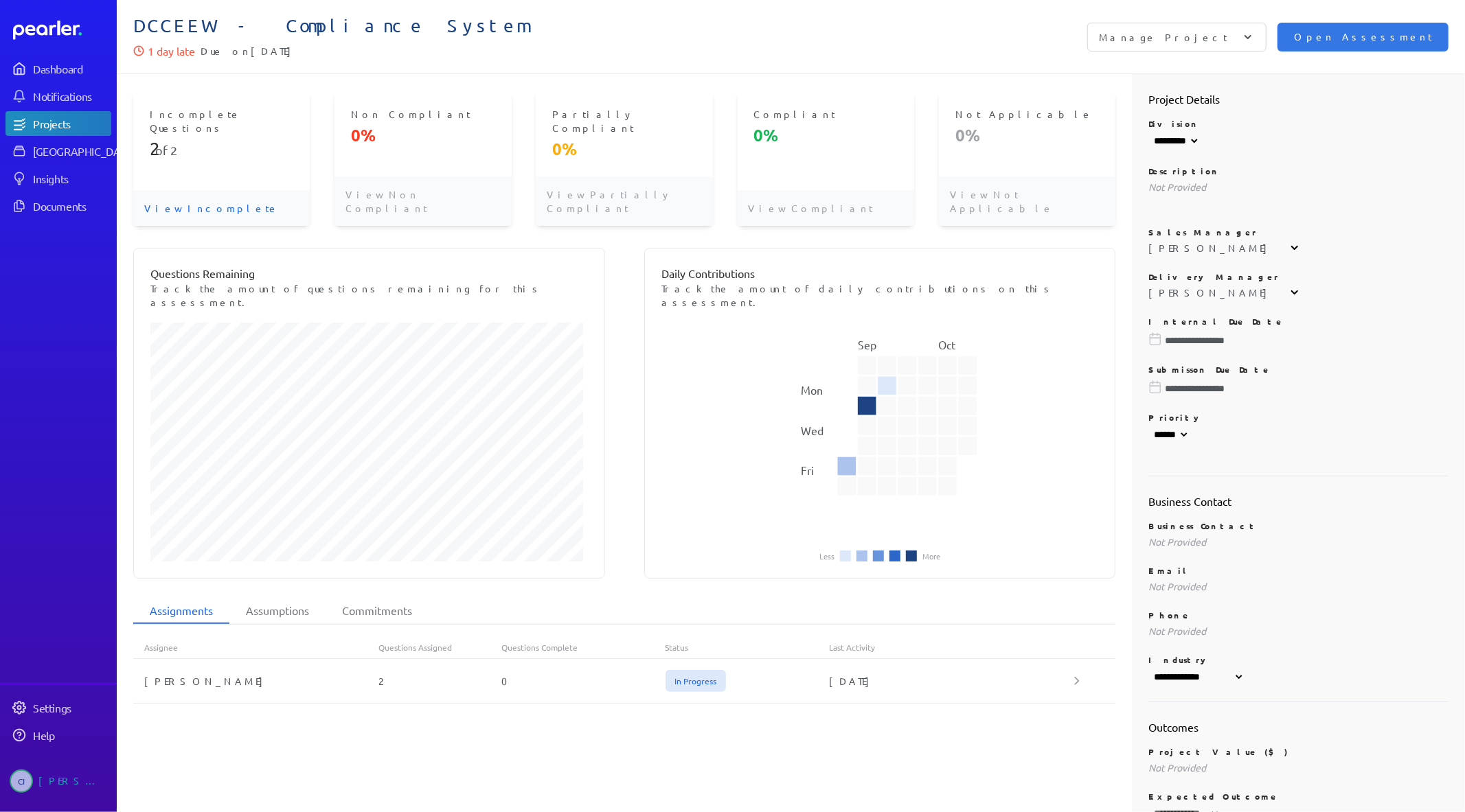
click at [207, 191] on p "View Incomplete" at bounding box center [222, 208] width 177 height 36
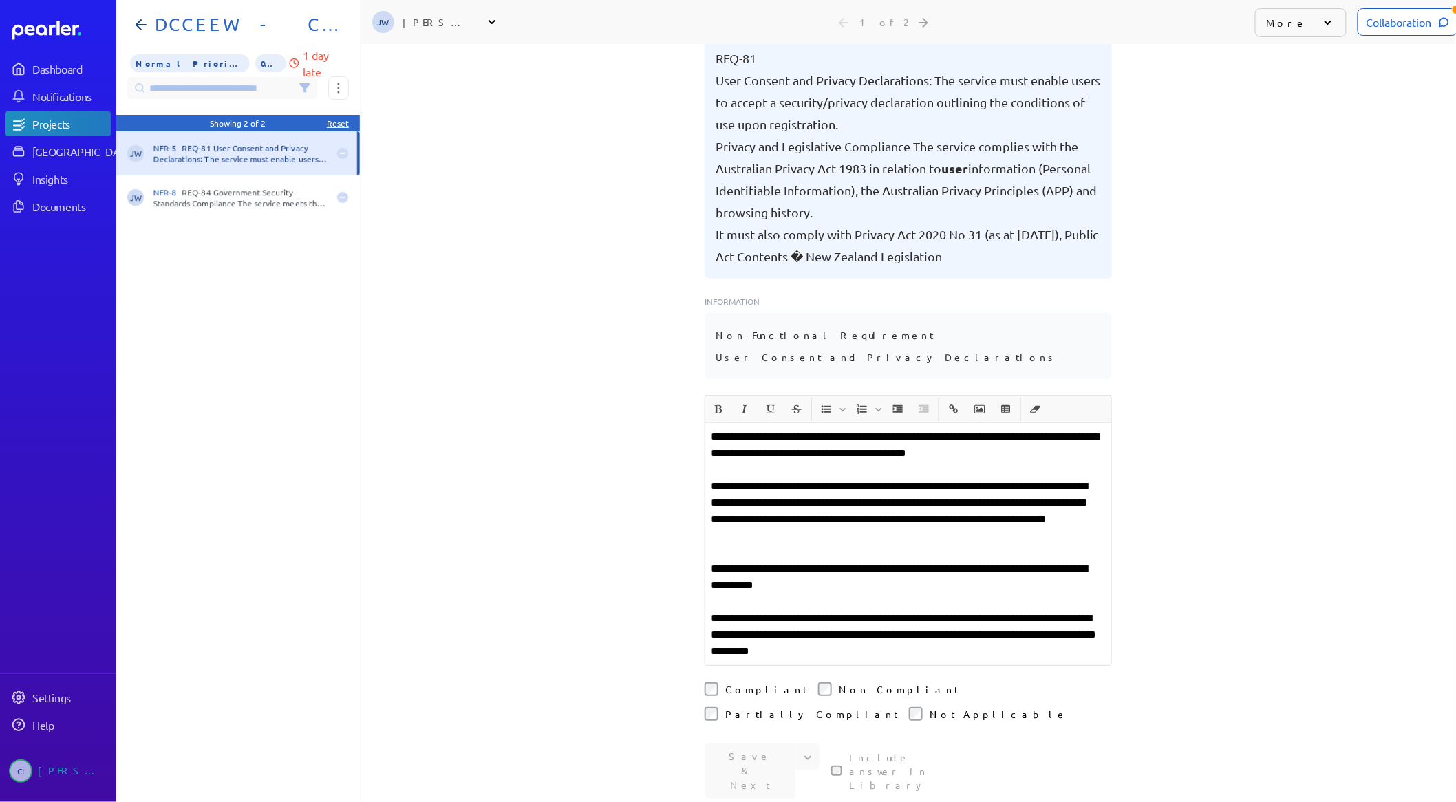
scroll to position [159, 0]
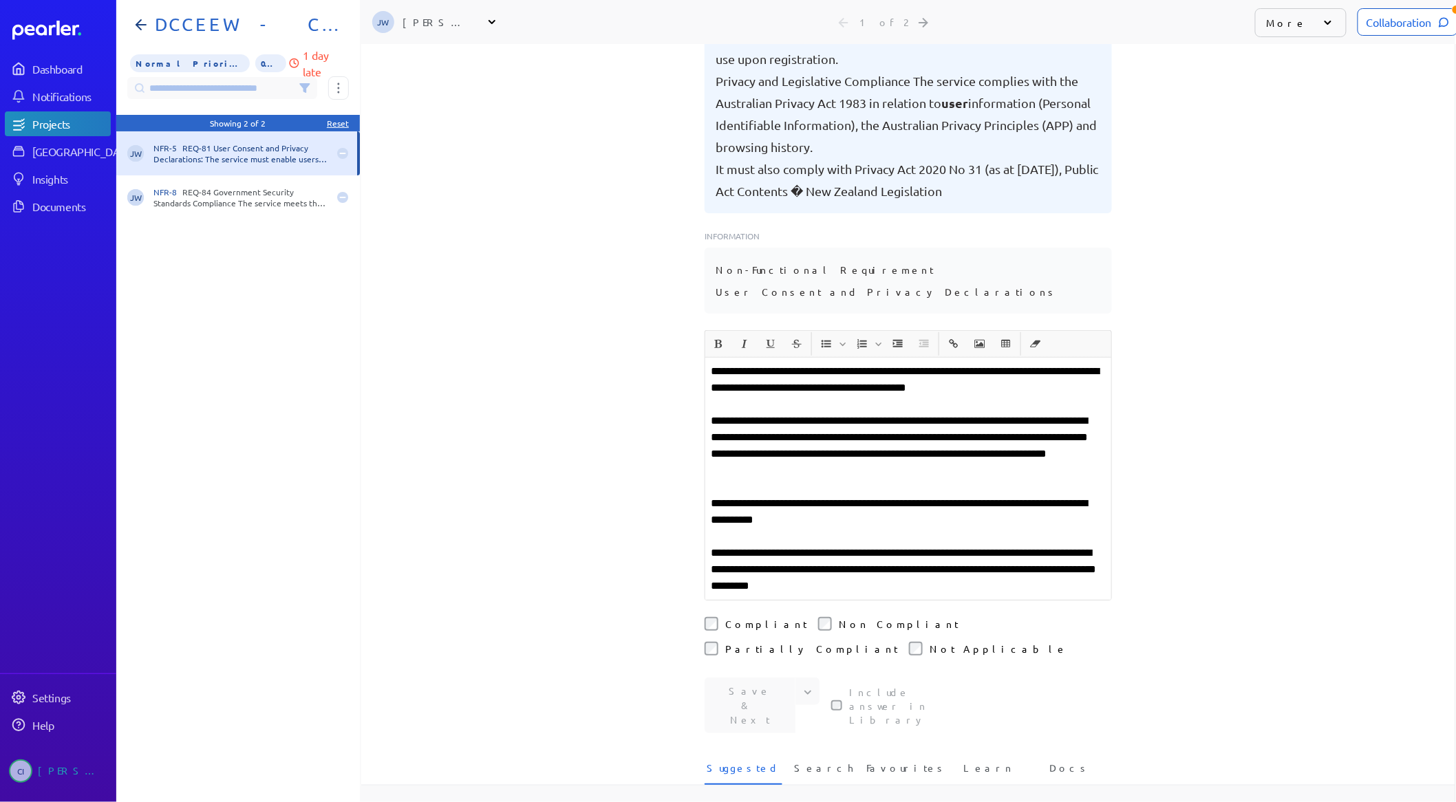
click at [924, 678] on div "Include answer in Library" at bounding box center [898, 706] width 135 height 56
drag, startPoint x: 981, startPoint y: 670, endPoint x: 841, endPoint y: 672, distance: 139.7
click at [844, 678] on div "Save & Next Save Save & Copy Include answer in Library" at bounding box center [908, 706] width 407 height 56
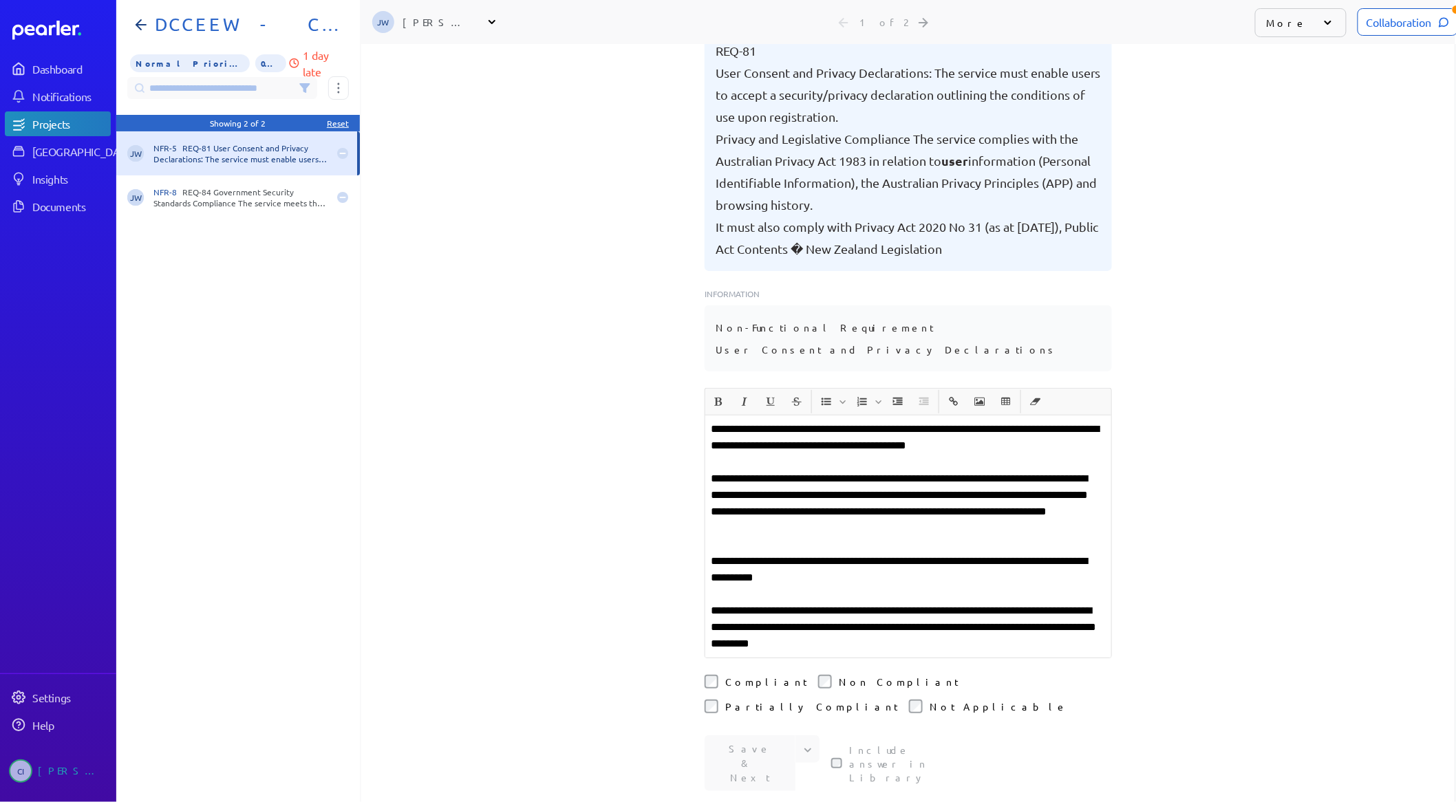
scroll to position [0, 0]
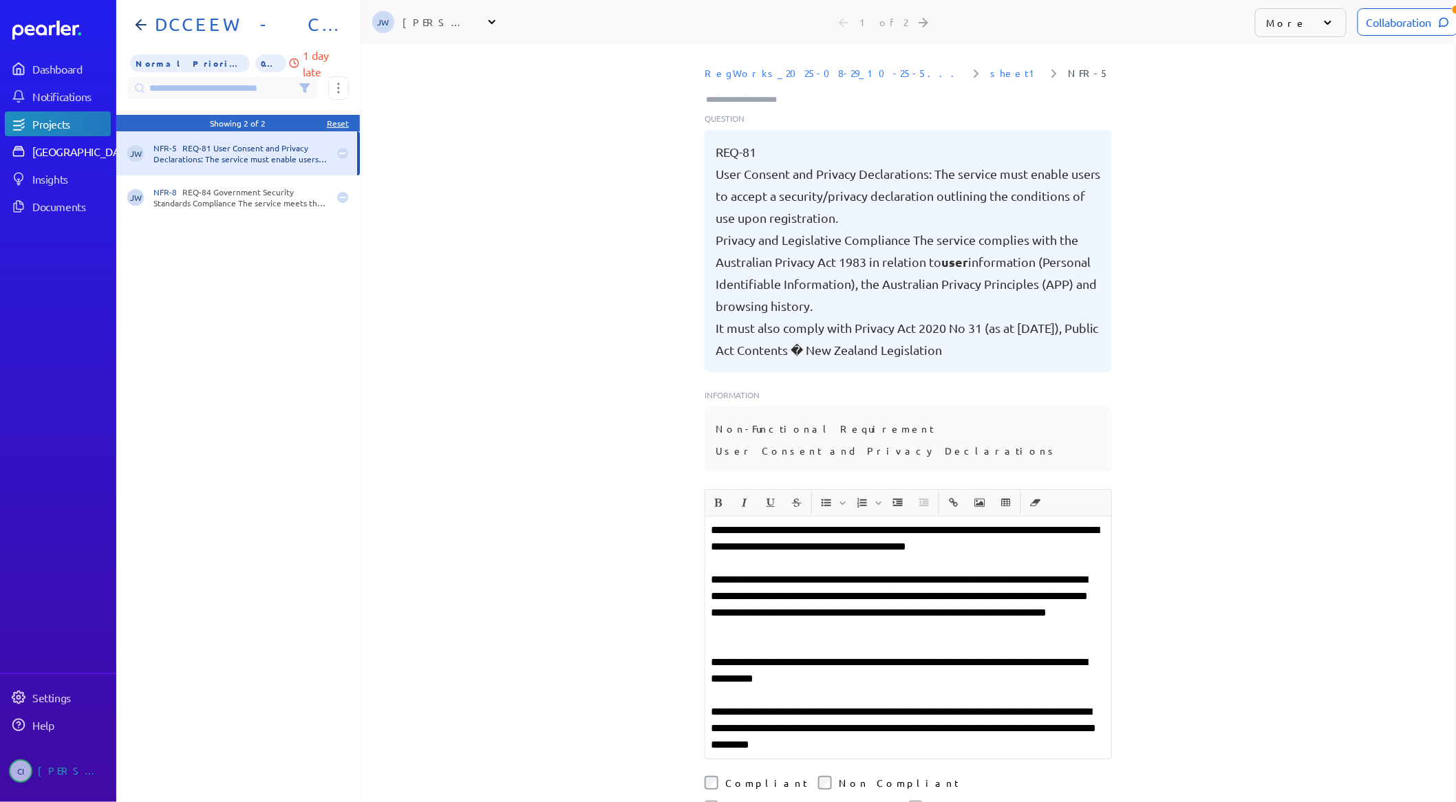
click at [63, 153] on div "[GEOGRAPHIC_DATA]" at bounding box center [83, 152] width 103 height 14
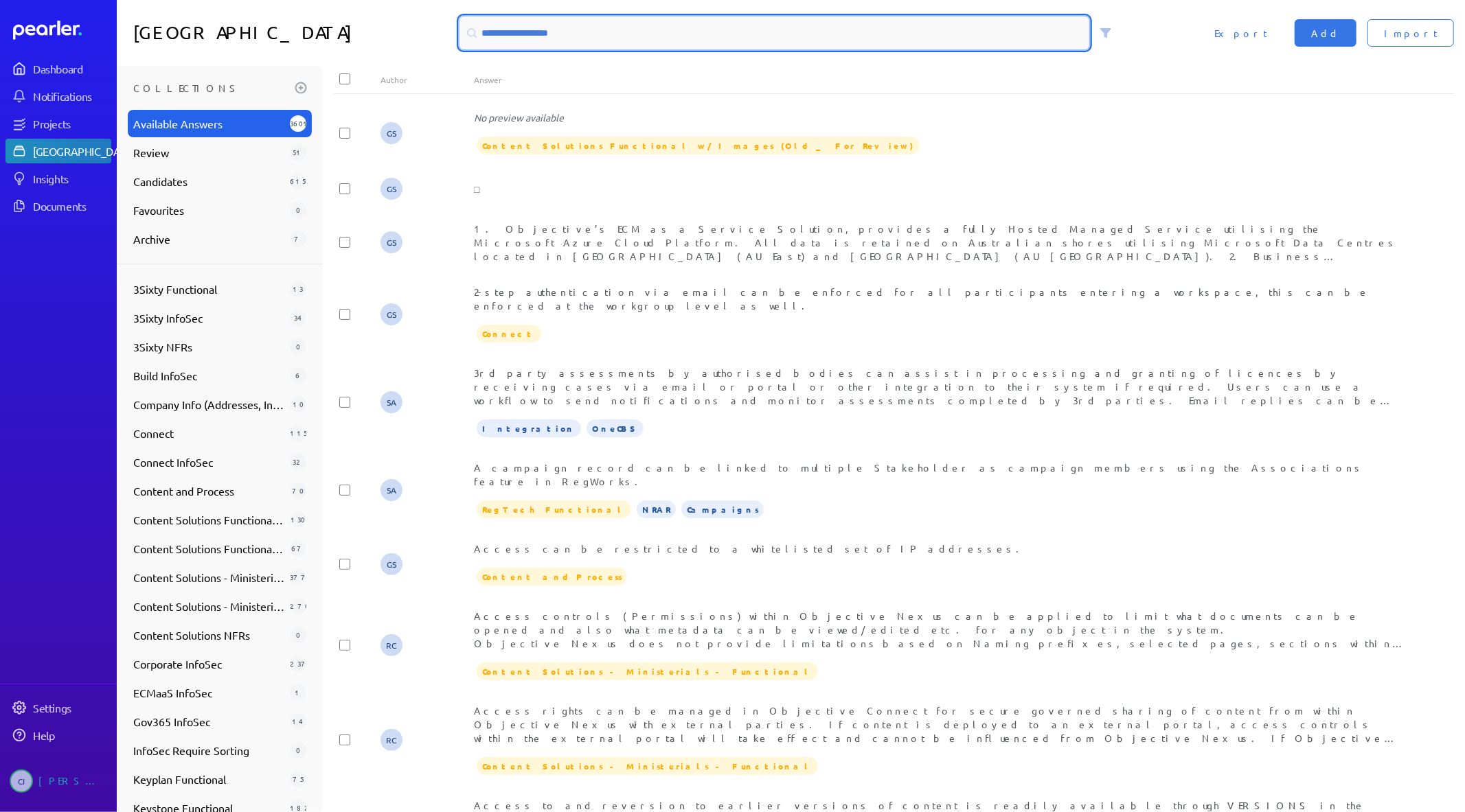
click at [521, 32] on input at bounding box center [774, 33] width 631 height 33
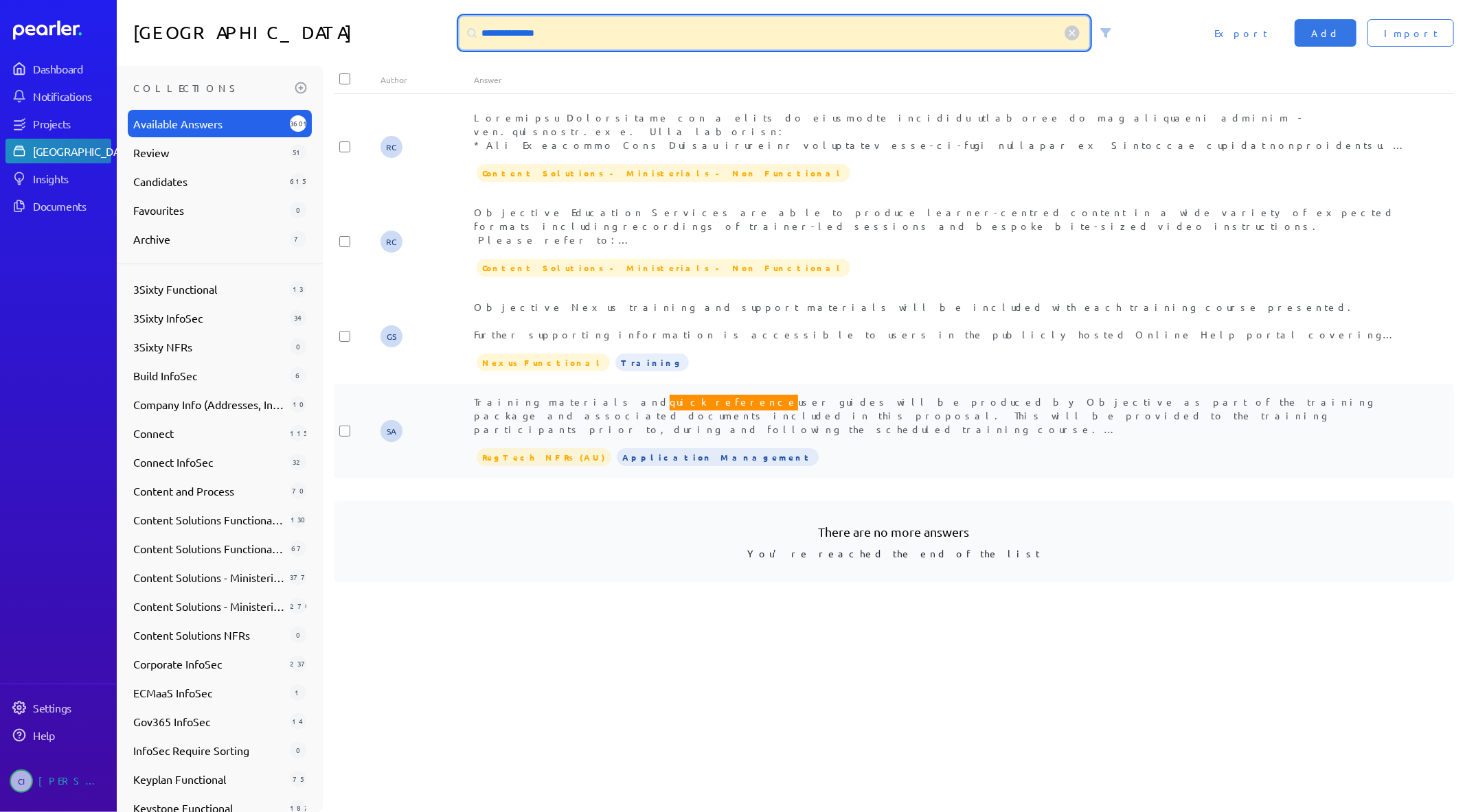
type input "**********"
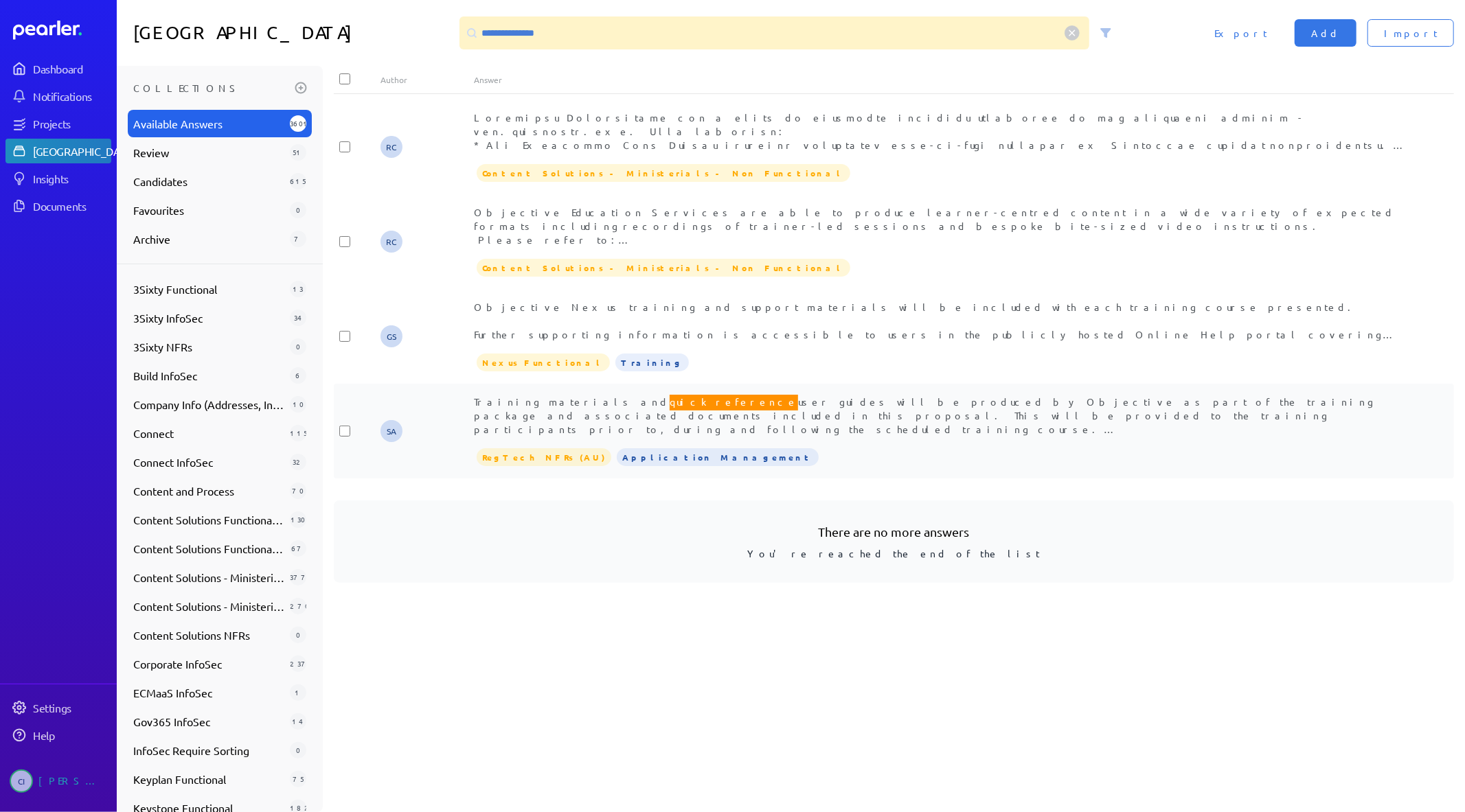
click at [725, 413] on span "Training materials and quick reference user guides will be produced by Objectiv…" at bounding box center [924, 471] width 900 height 156
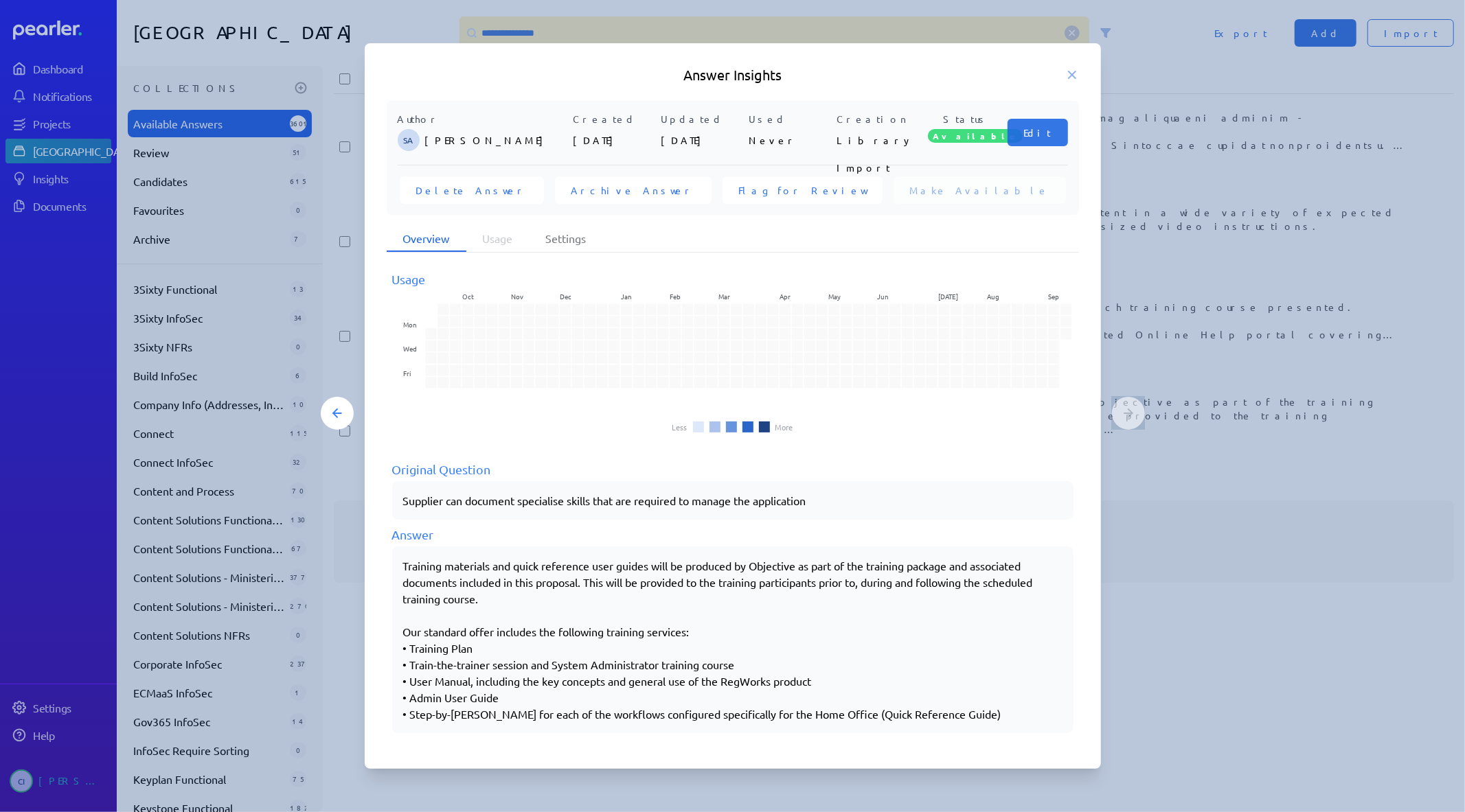
drag, startPoint x: 400, startPoint y: 565, endPoint x: 658, endPoint y: 574, distance: 258.2
click at [658, 574] on div "Training materials and quick reference user guides will be produced by Objectiv…" at bounding box center [732, 639] width 682 height 187
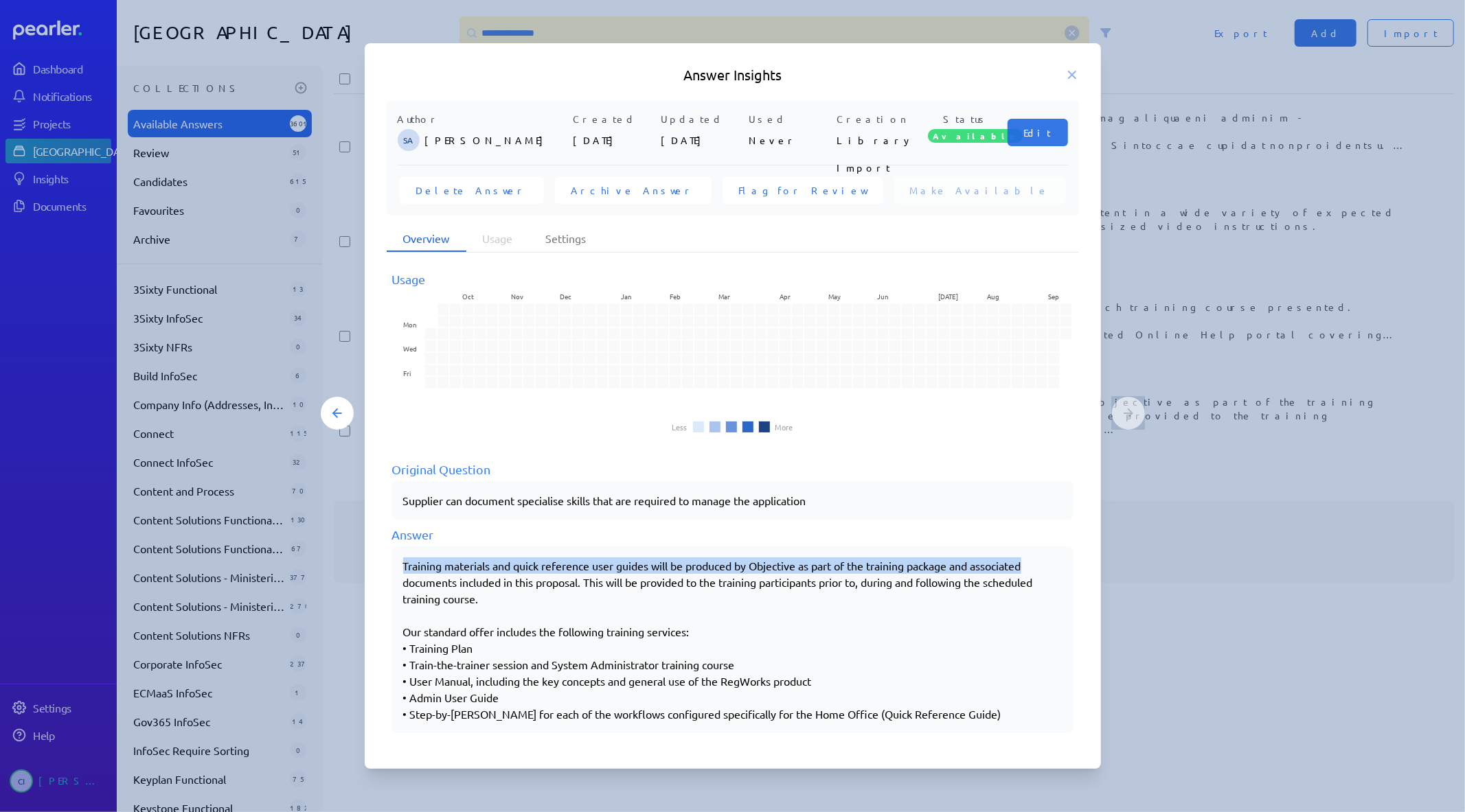
drag, startPoint x: 437, startPoint y: 558, endPoint x: 1087, endPoint y: 558, distance: 650.0
click at [1087, 558] on div "Author SA [PERSON_NAME] Created [DATE] Updated [DATE] Used Never Creation Libra…" at bounding box center [732, 425] width 736 height 648
copy div "Training materials and quick reference user guides will be produced by Objectiv…"
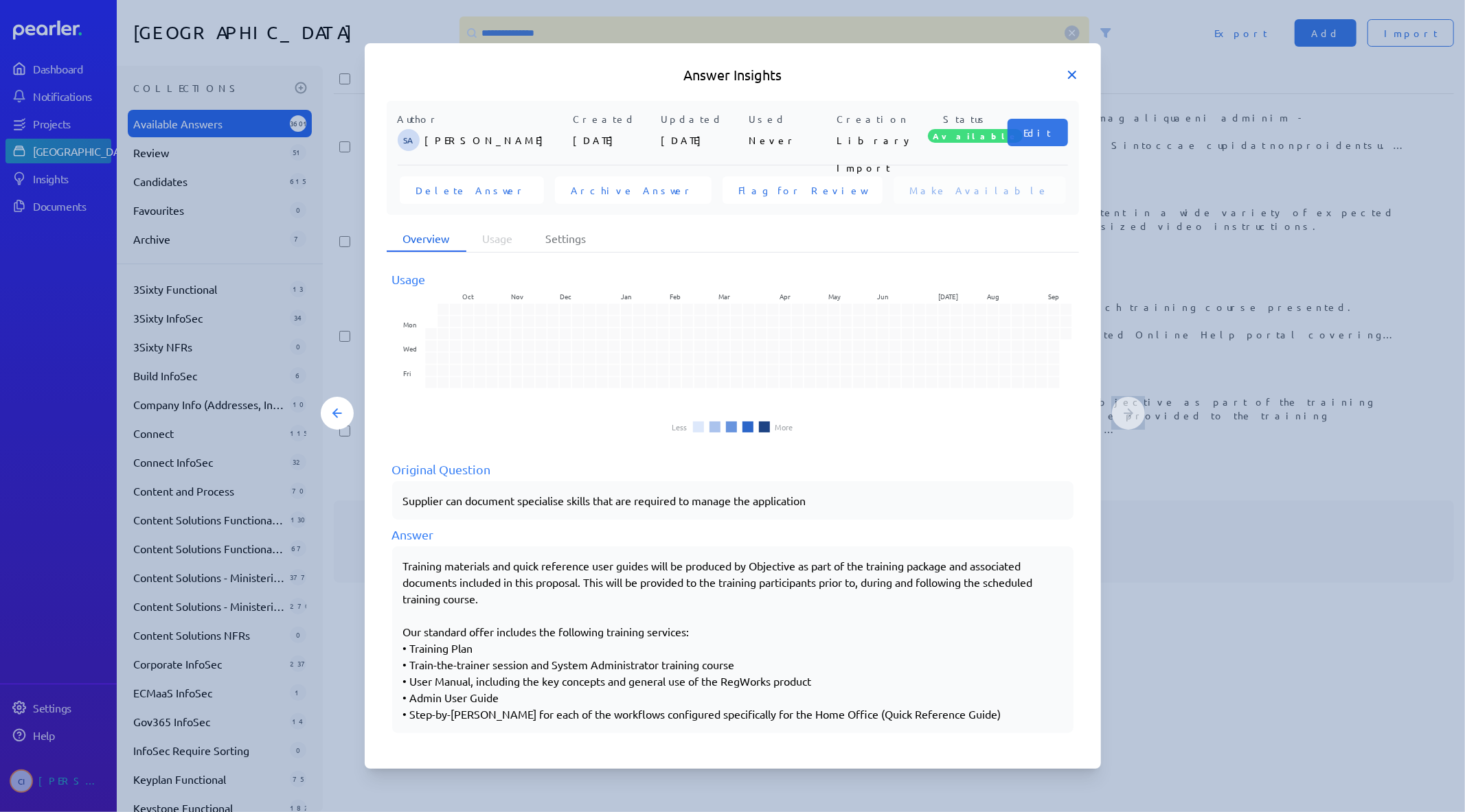
click at [1074, 76] on icon at bounding box center [1072, 75] width 14 height 14
